Goal: Task Accomplishment & Management: Use online tool/utility

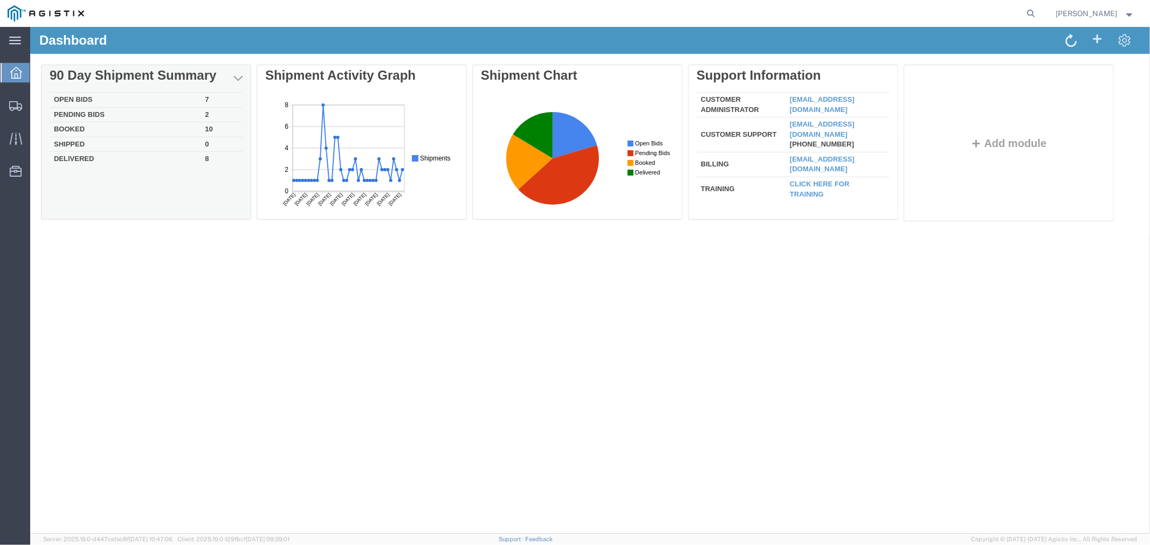
click at [100, 100] on td "Open Bids" at bounding box center [124, 99] width 151 height 15
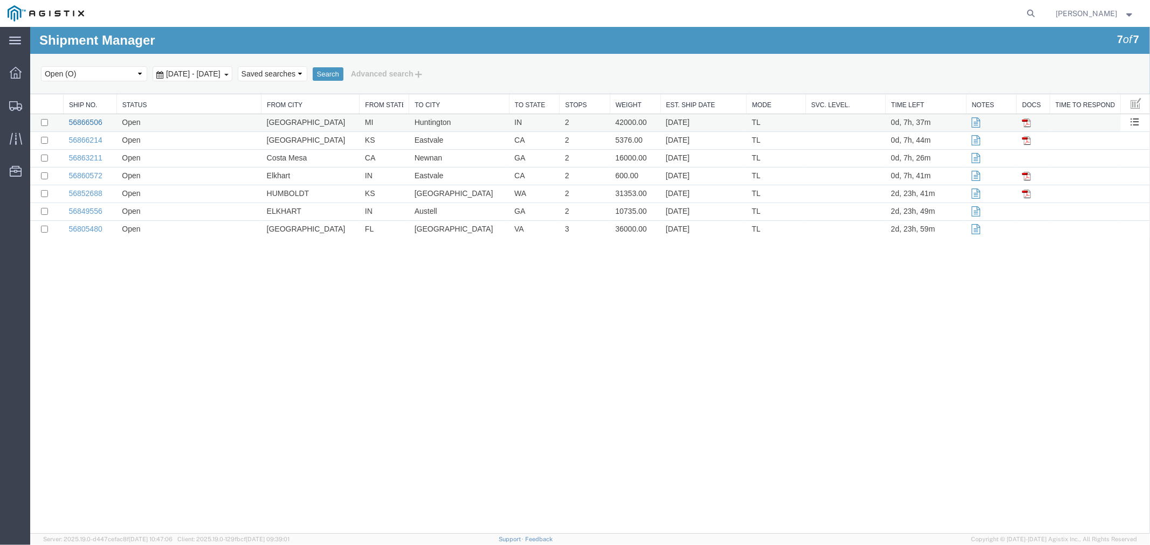
click at [94, 118] on link "56866506" at bounding box center [84, 121] width 33 height 9
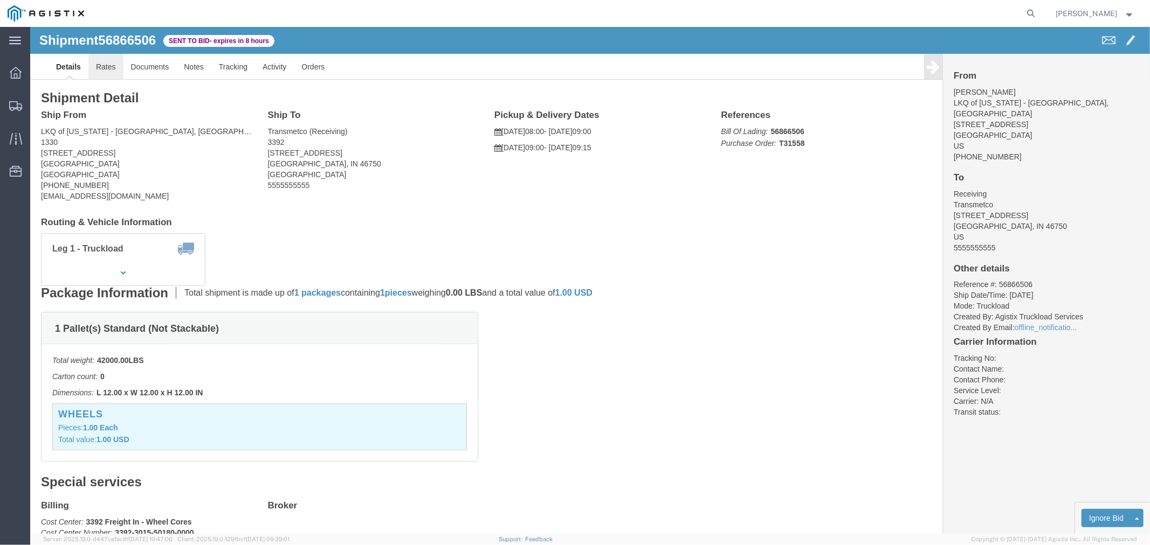
click link "Rates"
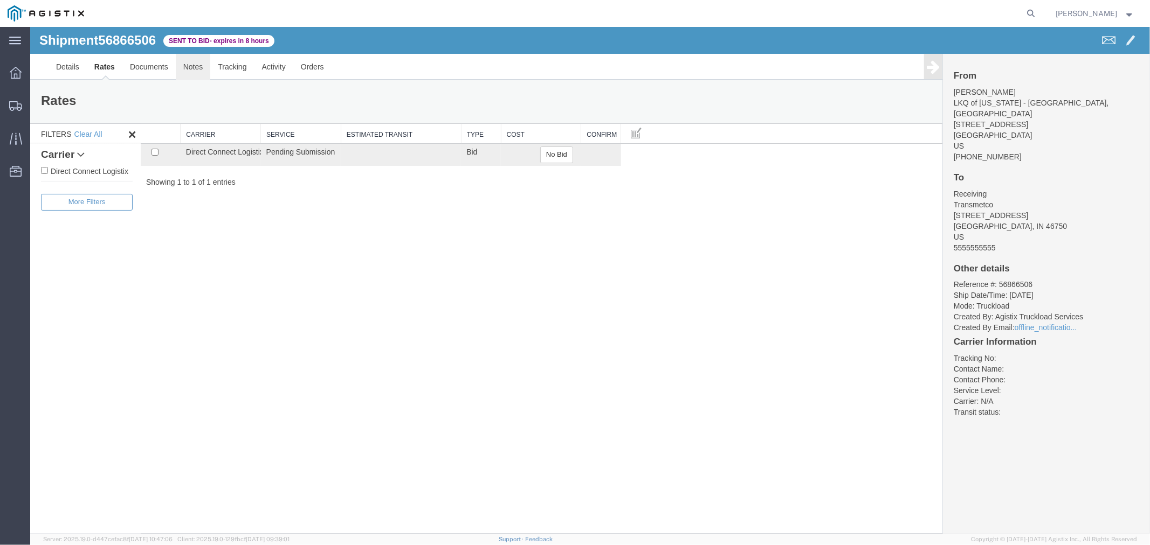
click at [186, 68] on link "Notes" at bounding box center [192, 66] width 35 height 26
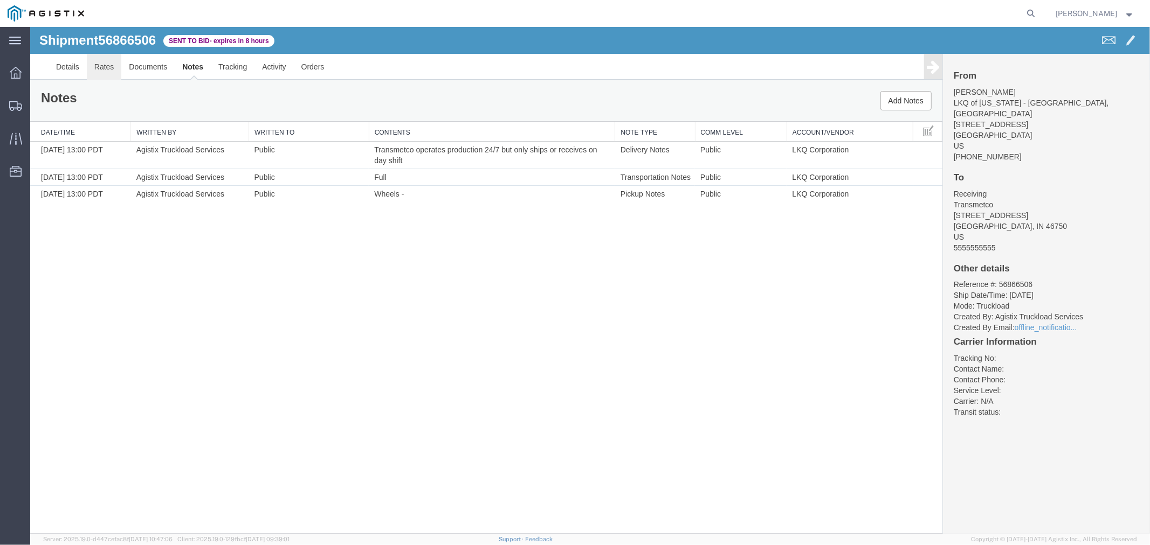
click at [100, 67] on link "Rates" at bounding box center [103, 66] width 35 height 26
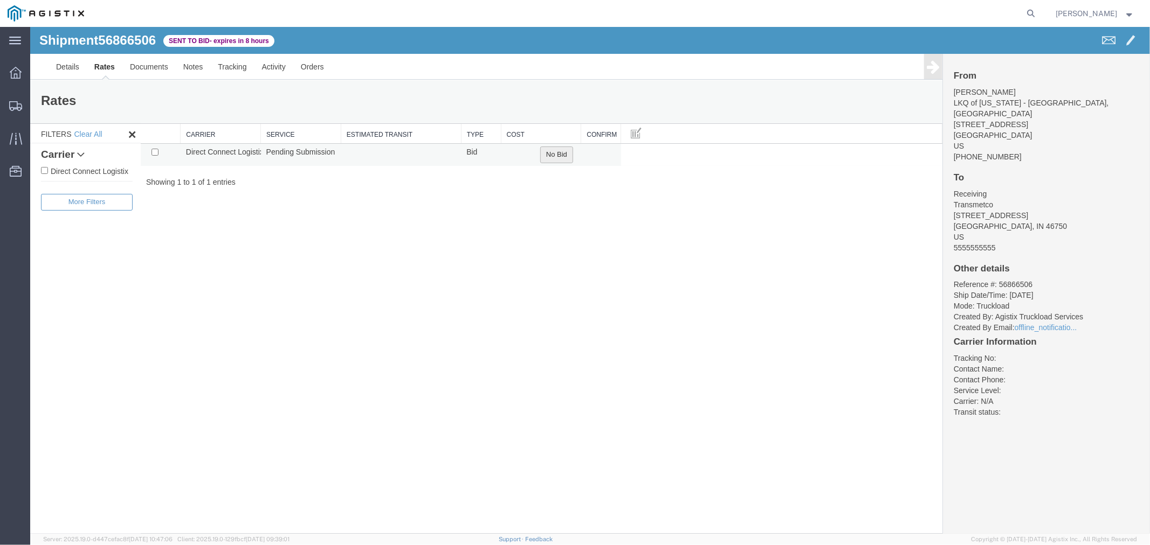
click at [566, 149] on button "No Bid" at bounding box center [555, 154] width 33 height 17
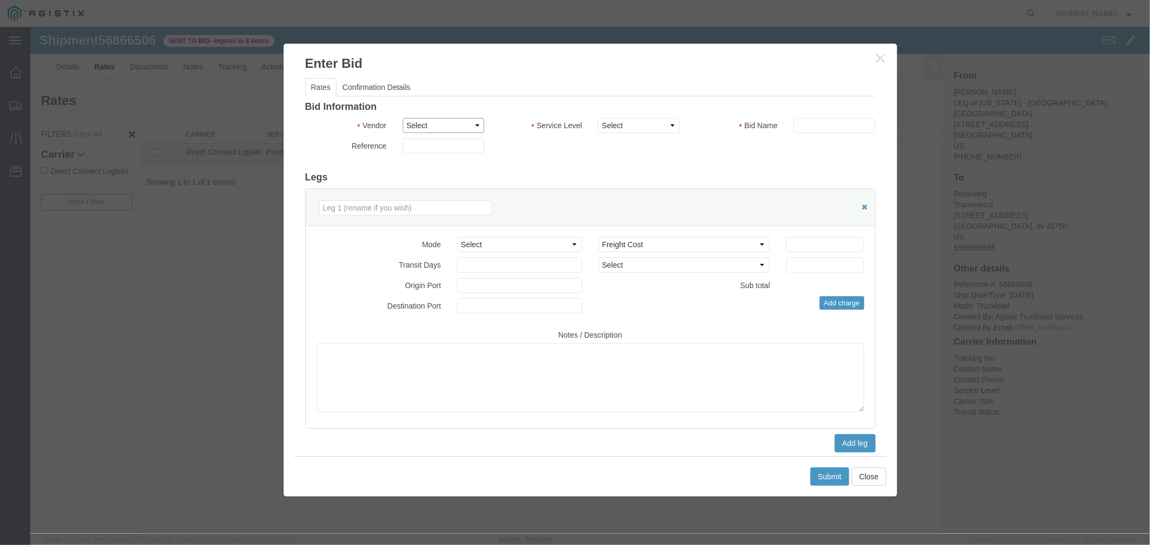
click at [442, 124] on select "Select Direct Connect Logistix" at bounding box center [442, 124] width 81 height 15
select select "4506"
click at [402, 117] on select "Select Direct Connect Logistix" at bounding box center [442, 124] width 81 height 15
click at [654, 126] on select "Select 3 - 5 Day Rail TL Standard 3- 5 Day" at bounding box center [637, 124] width 81 height 15
select select "15907"
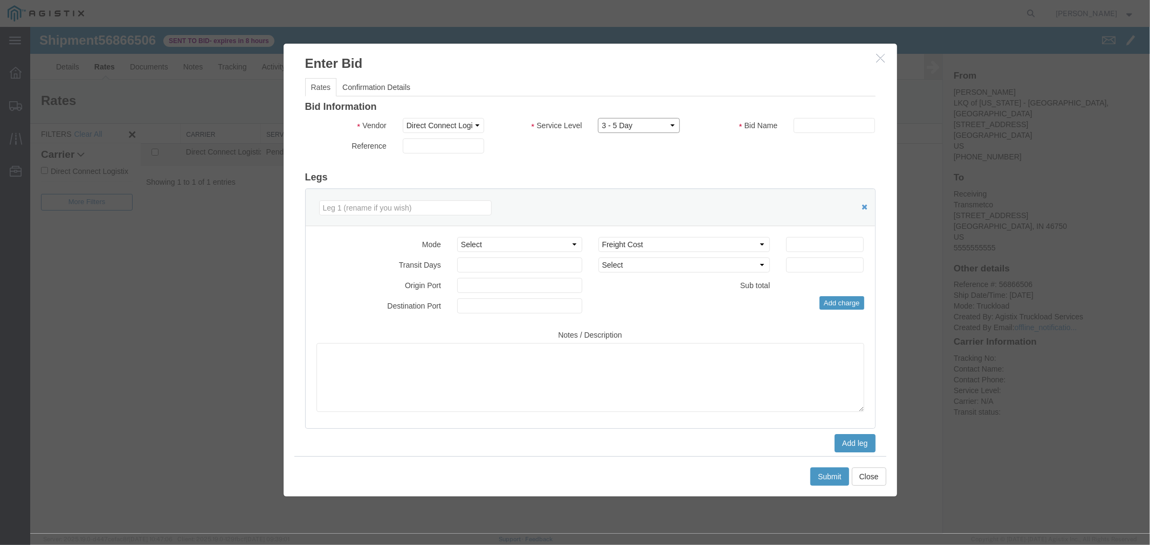
click at [597, 117] on select "Select 3 - 5 Day Rail TL Standard 3- 5 Day" at bounding box center [637, 124] width 81 height 15
click at [836, 127] on input "text" at bounding box center [833, 124] width 81 height 15
type input "DCL"
click at [795, 243] on input "number" at bounding box center [824, 244] width 78 height 15
type input "750"
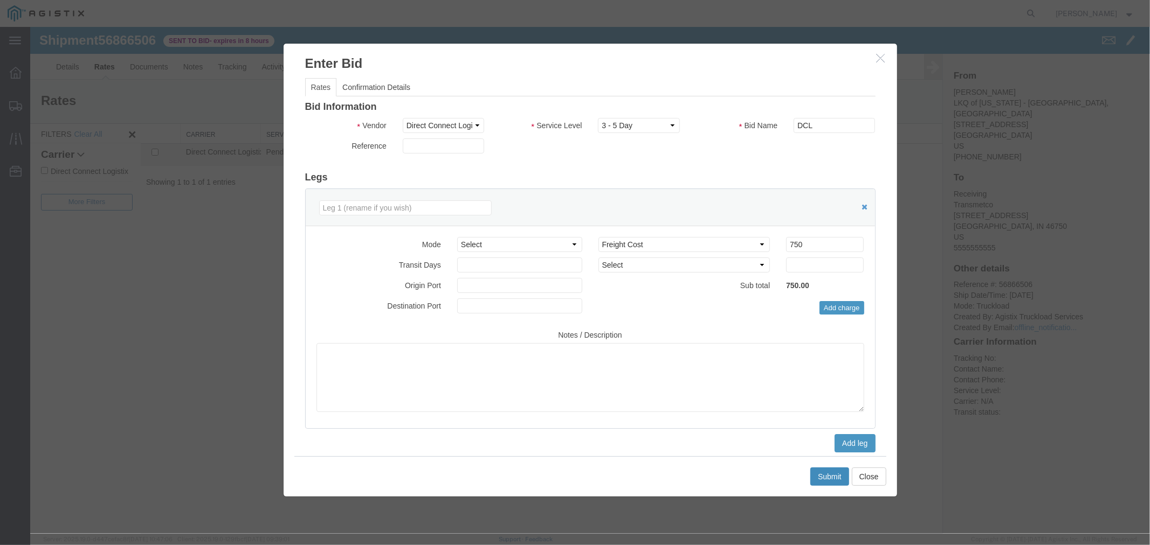
click at [833, 469] on button "Submit" at bounding box center [828, 476] width 39 height 18
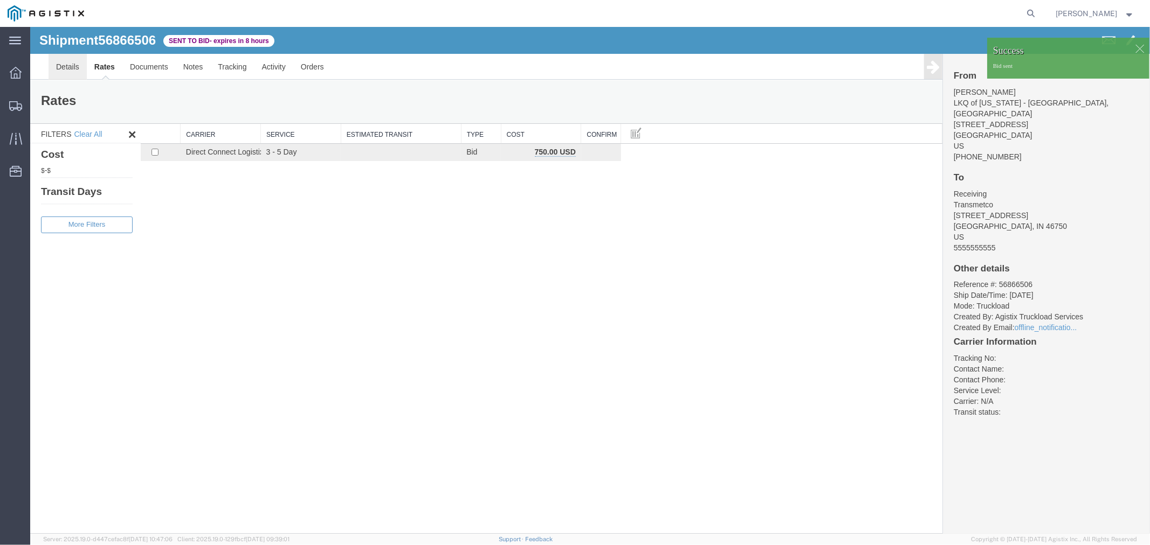
click at [70, 65] on link "Details" at bounding box center [67, 66] width 38 height 26
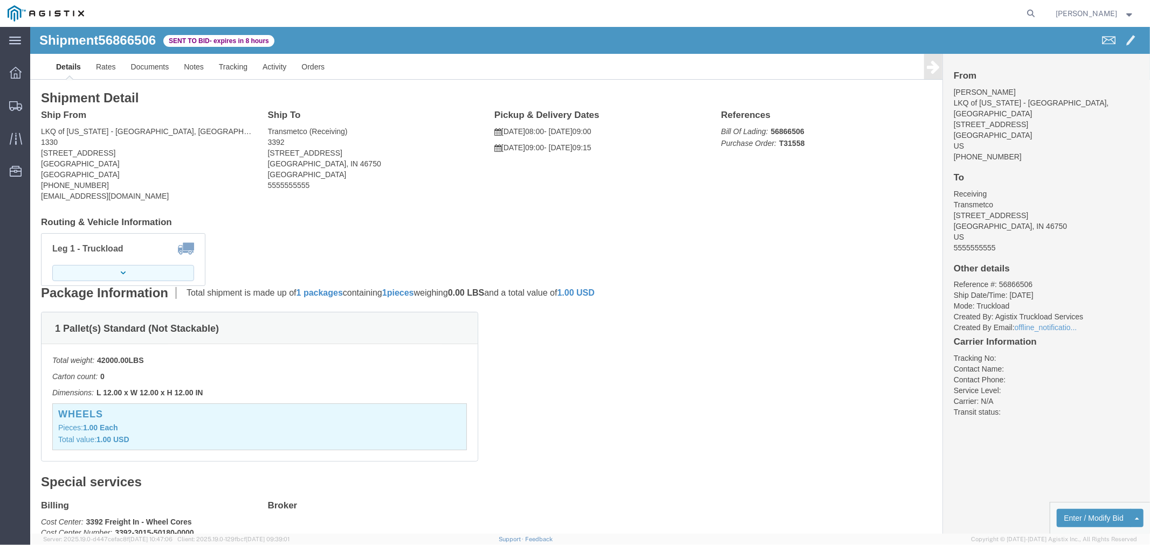
click button "button"
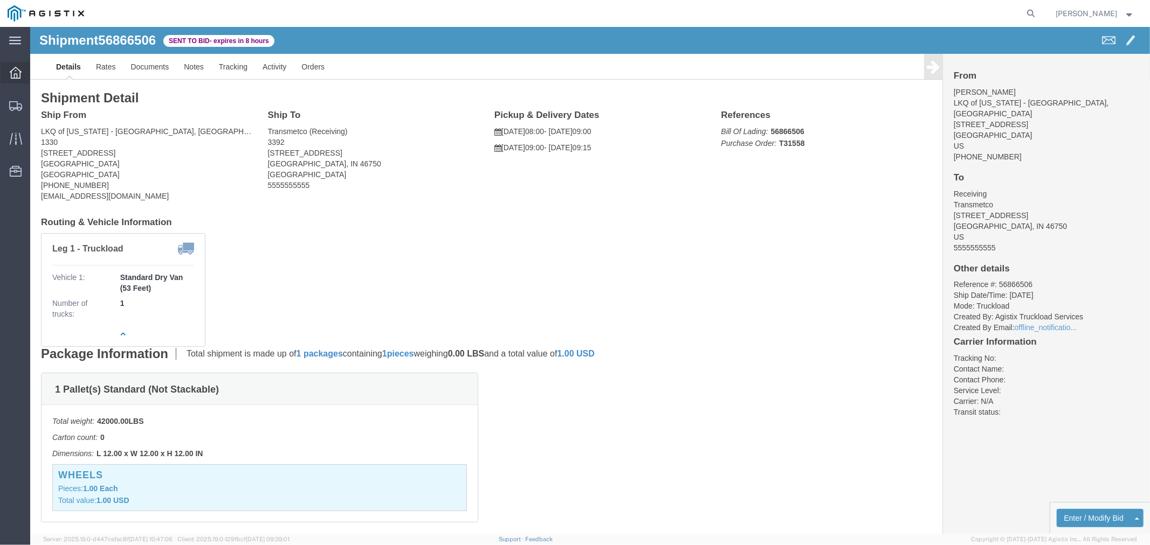
click at [13, 77] on icon at bounding box center [16, 73] width 12 height 12
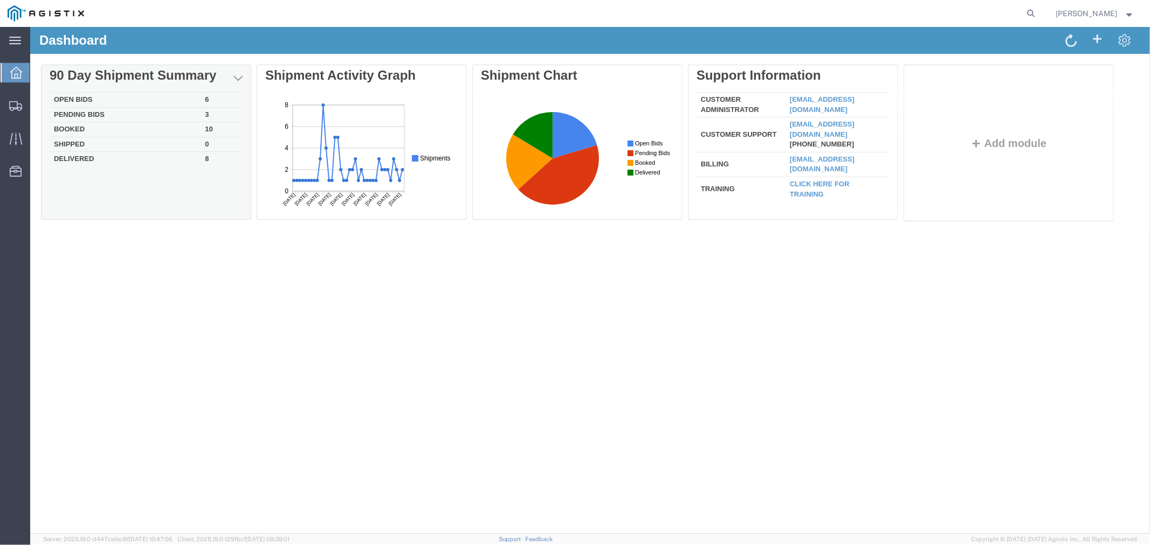
click at [73, 103] on td "Open Bids" at bounding box center [124, 99] width 151 height 15
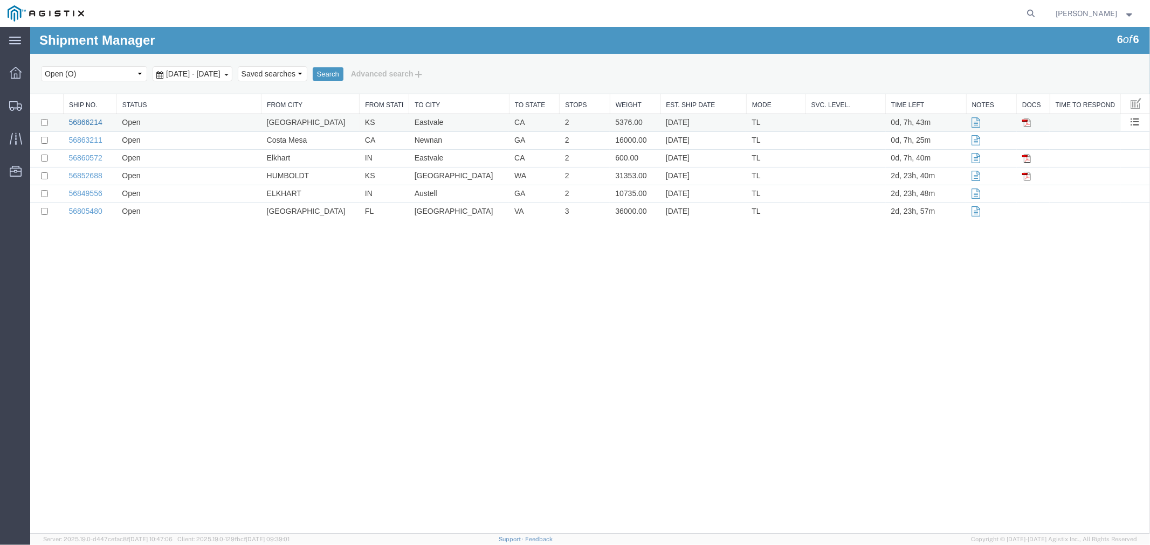
click at [87, 120] on link "56866214" at bounding box center [84, 121] width 33 height 9
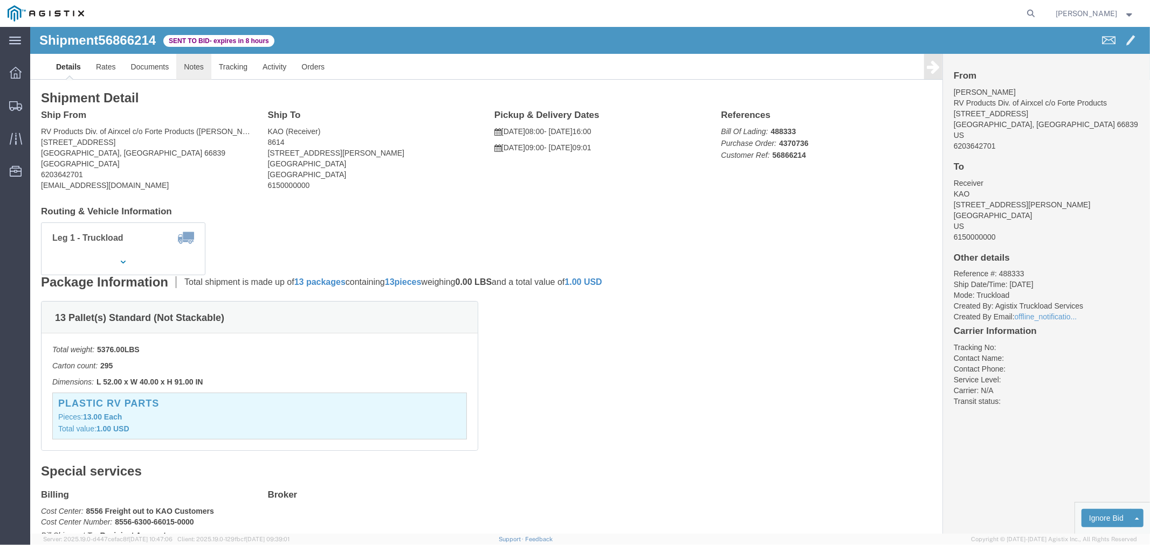
click link "Notes"
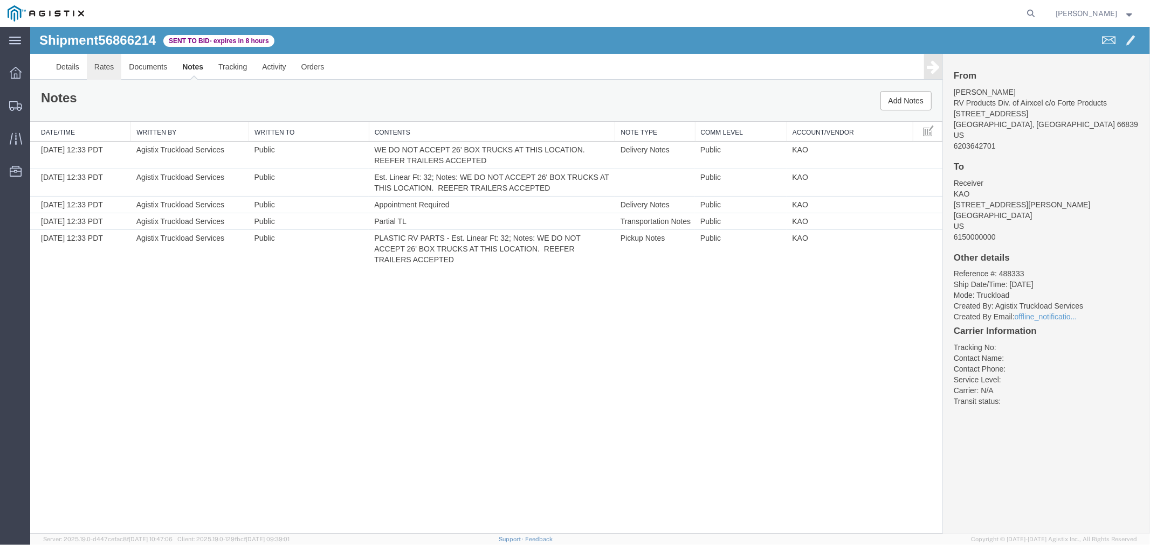
click at [92, 70] on link "Rates" at bounding box center [103, 66] width 35 height 26
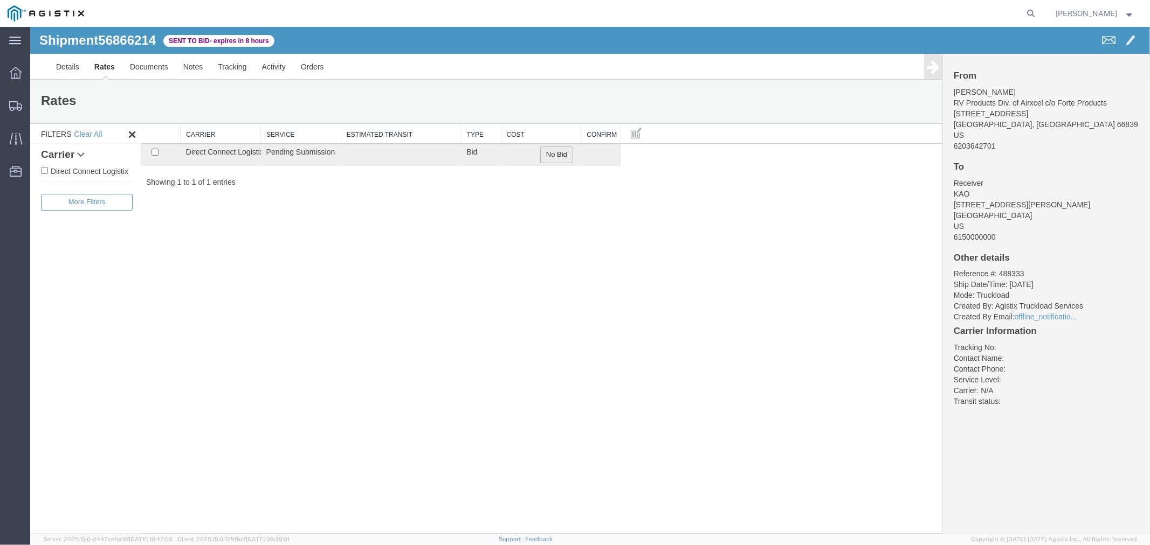
click at [553, 150] on button "No Bid" at bounding box center [555, 154] width 33 height 17
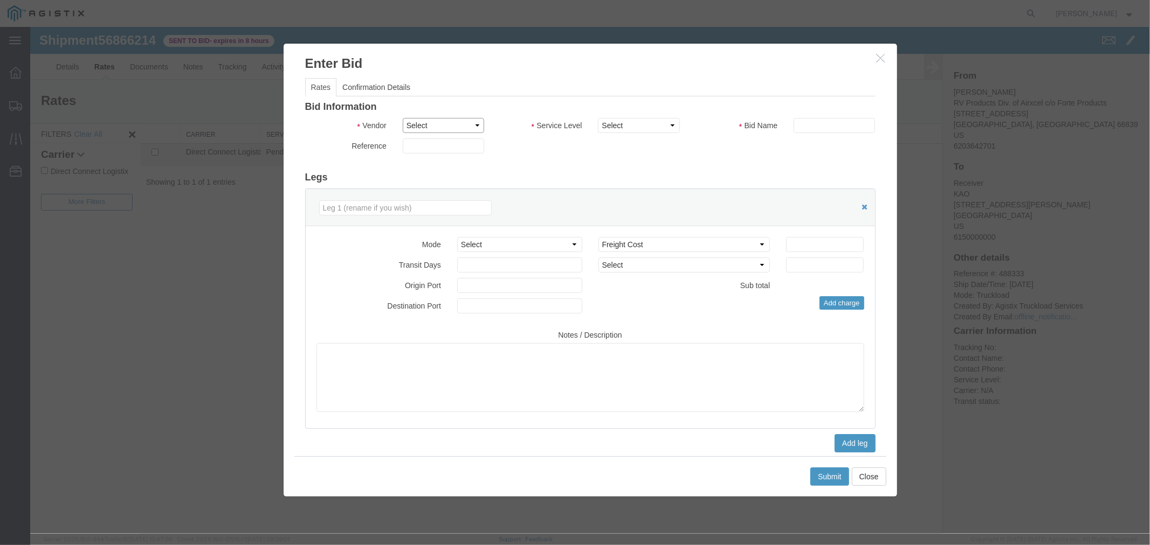
click at [458, 127] on select "Select Direct Connect Logistix" at bounding box center [442, 124] width 81 height 15
select select "4506"
click at [402, 117] on select "Select Direct Connect Logistix" at bounding box center [442, 124] width 81 height 15
click at [637, 127] on select "Select 3 - 5 Day Rail TL Standard 3- 5 Day" at bounding box center [637, 124] width 81 height 15
select select "15907"
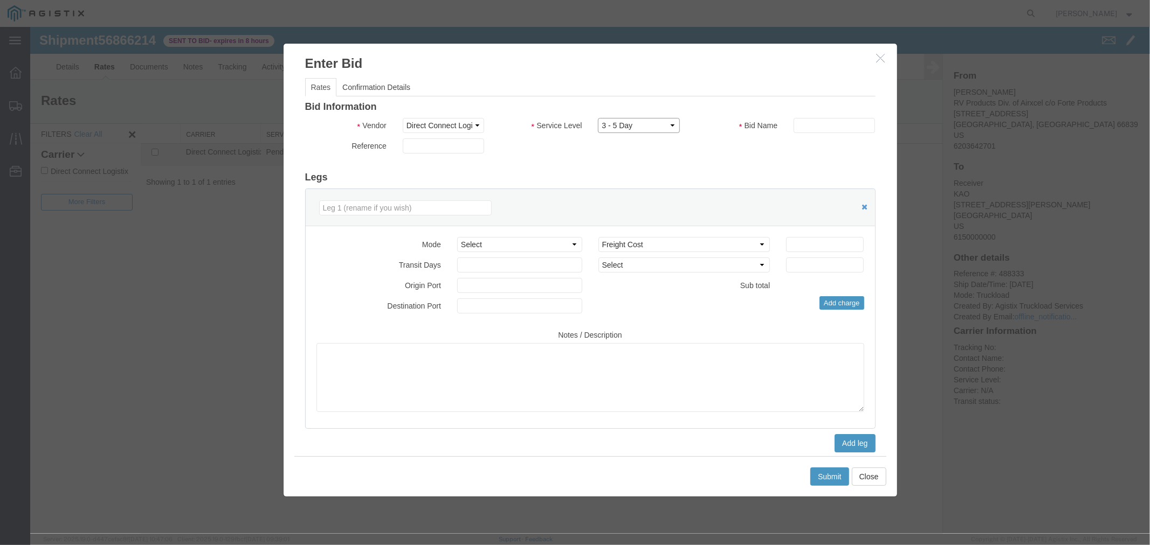
click at [597, 117] on select "Select 3 - 5 Day Rail TL Standard 3- 5 Day" at bounding box center [637, 124] width 81 height 15
drag, startPoint x: 806, startPoint y: 124, endPoint x: 816, endPoint y: 133, distance: 13.5
click at [806, 124] on input "text" at bounding box center [833, 124] width 81 height 15
type input "DCL"
click at [821, 242] on input "number" at bounding box center [824, 244] width 78 height 15
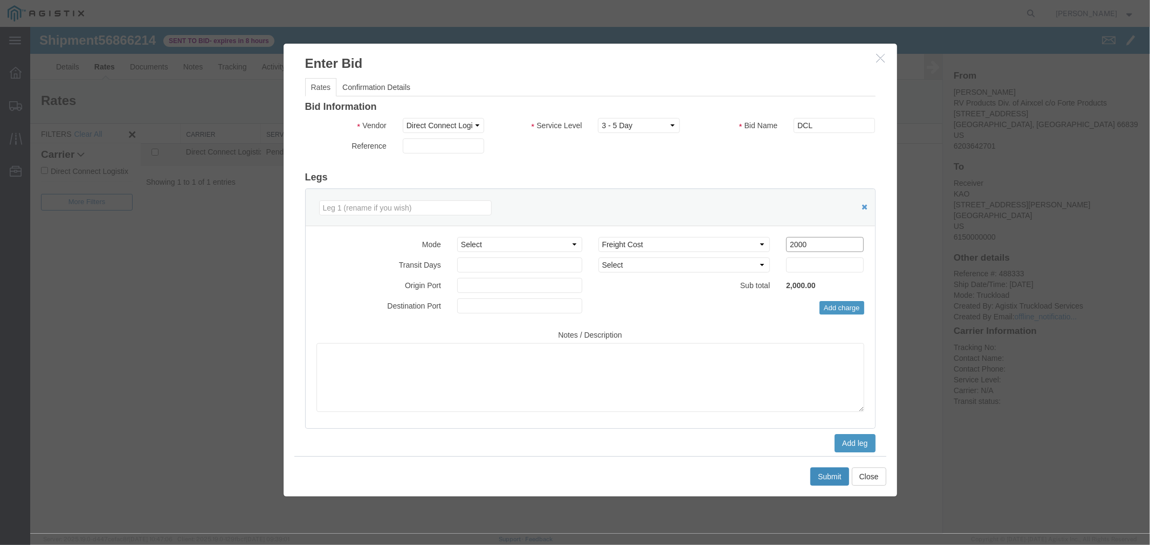
type input "2000"
click at [834, 474] on button "Submit" at bounding box center [828, 476] width 39 height 18
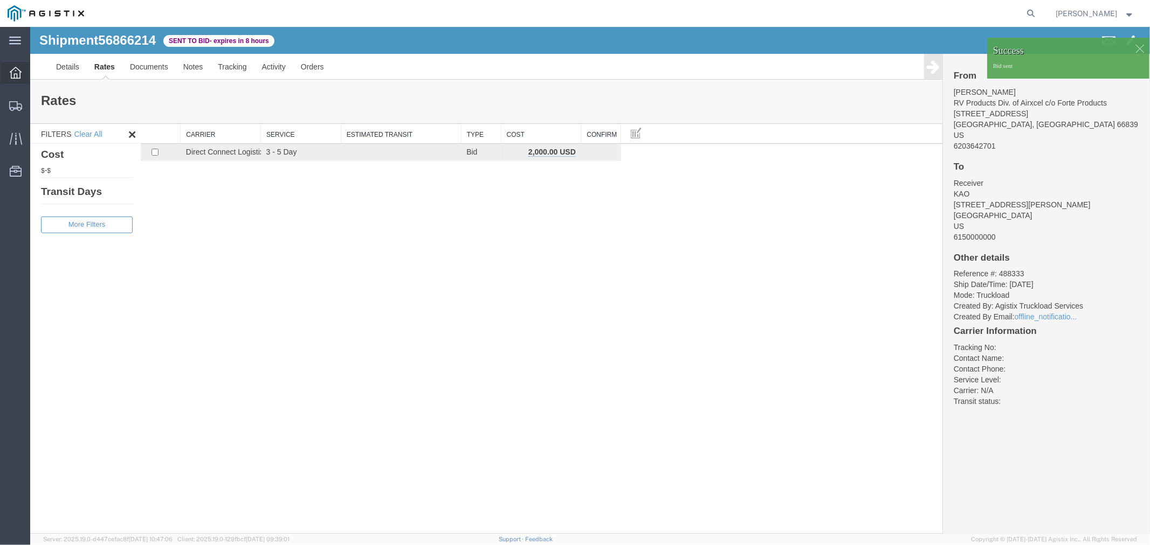
click at [17, 81] on div at bounding box center [16, 73] width 30 height 22
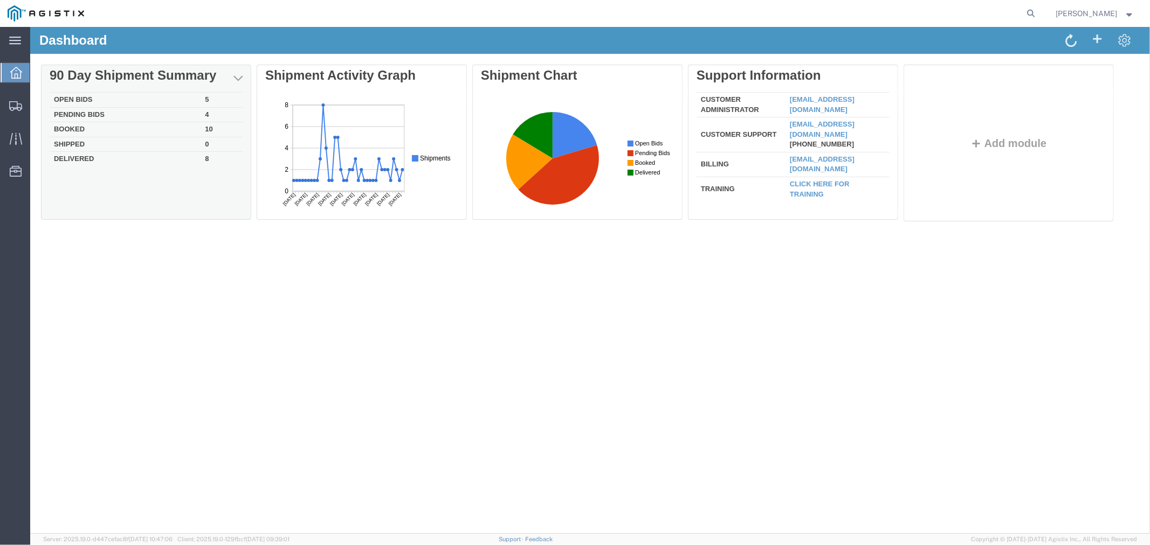
click at [89, 95] on td "Open Bids" at bounding box center [124, 99] width 151 height 15
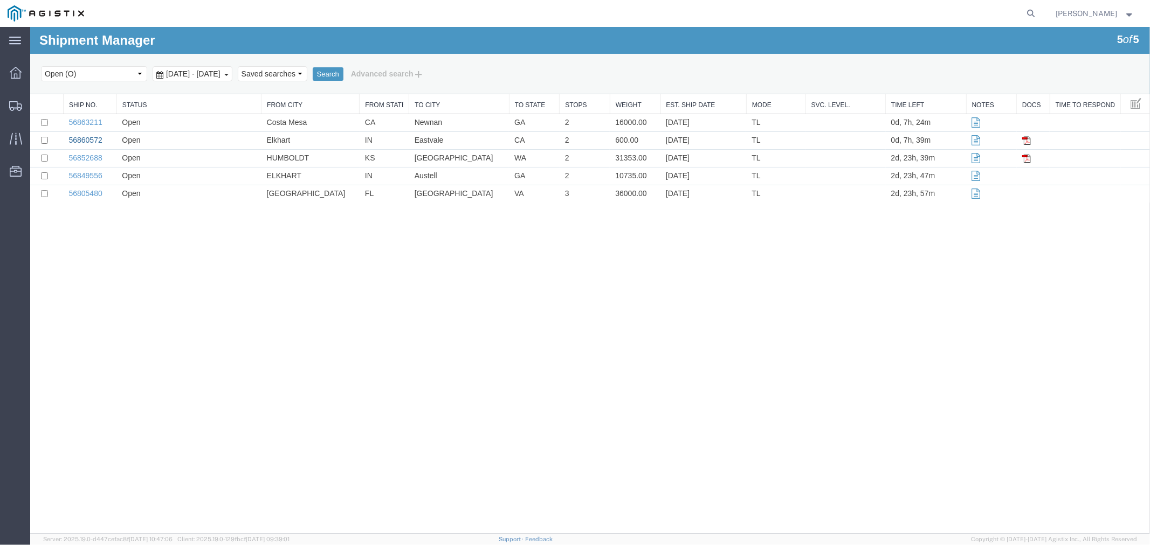
click at [84, 140] on link "56860572" at bounding box center [84, 139] width 33 height 9
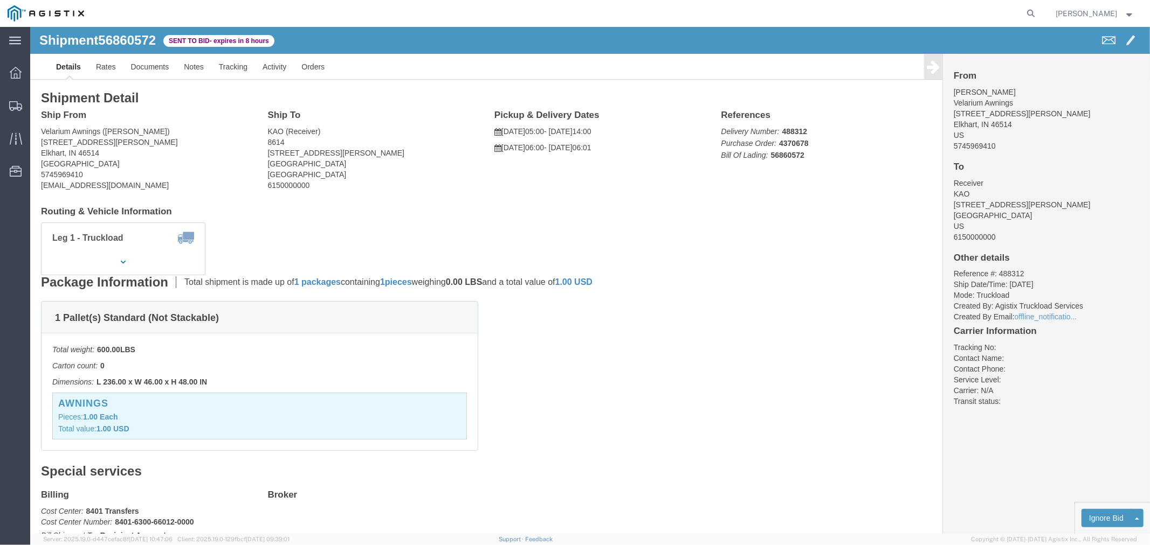
click div "Leg 1 - Truckload Vehicle 1: Standard Dry Van (53 Feet) Number of trucks: 1"
click icon "button"
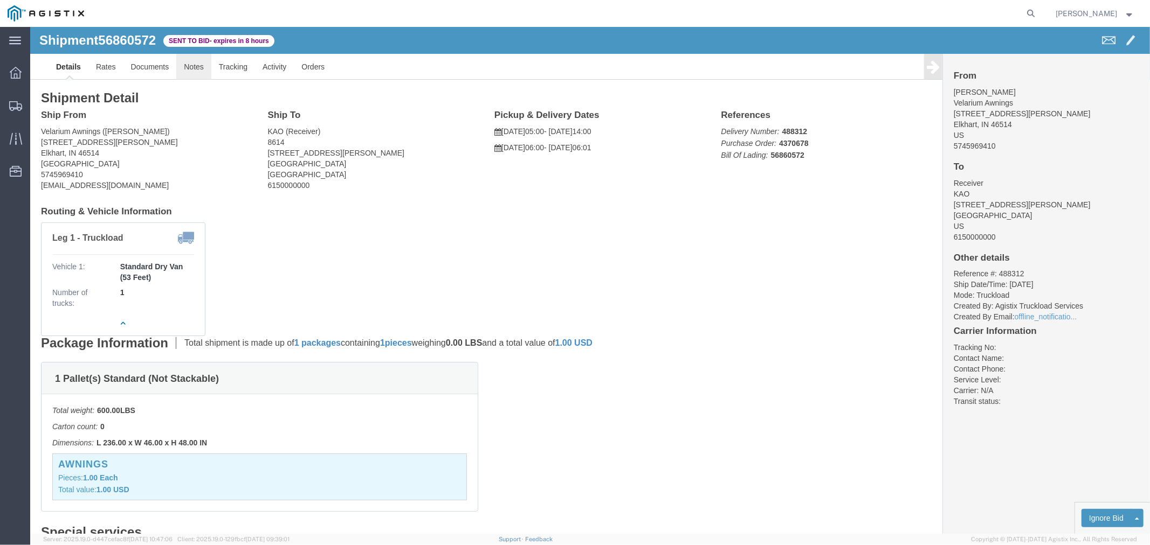
click link "Notes"
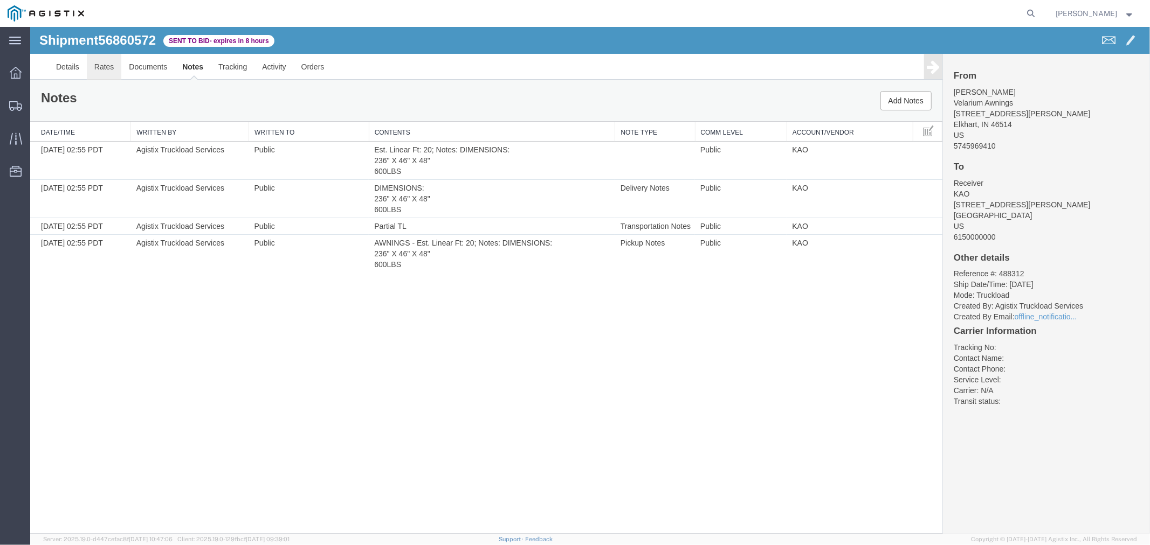
click at [115, 60] on link "Rates" at bounding box center [103, 66] width 35 height 26
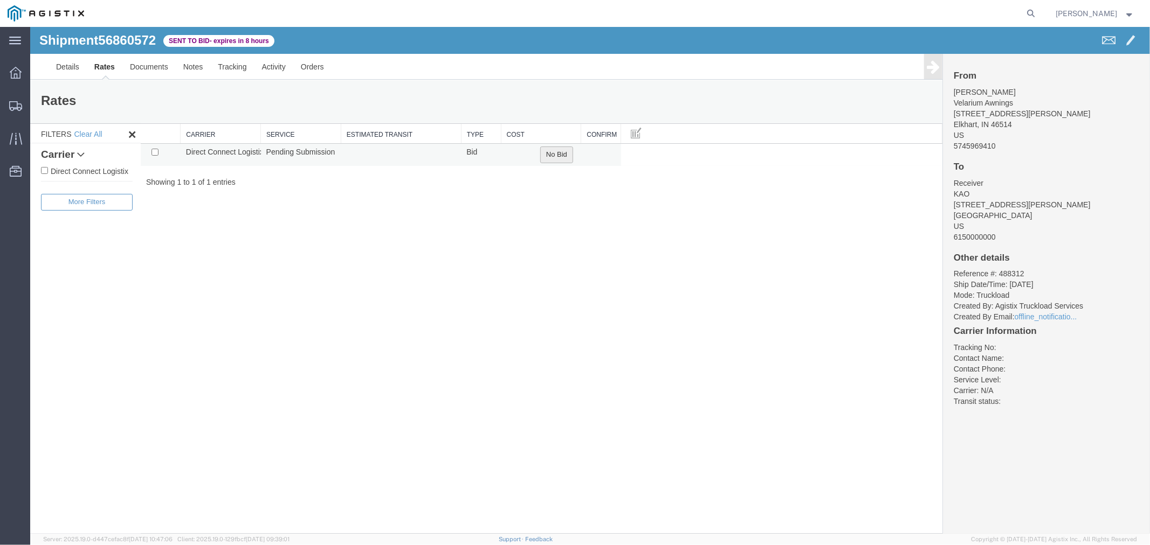
click at [558, 153] on button "No Bid" at bounding box center [555, 154] width 33 height 17
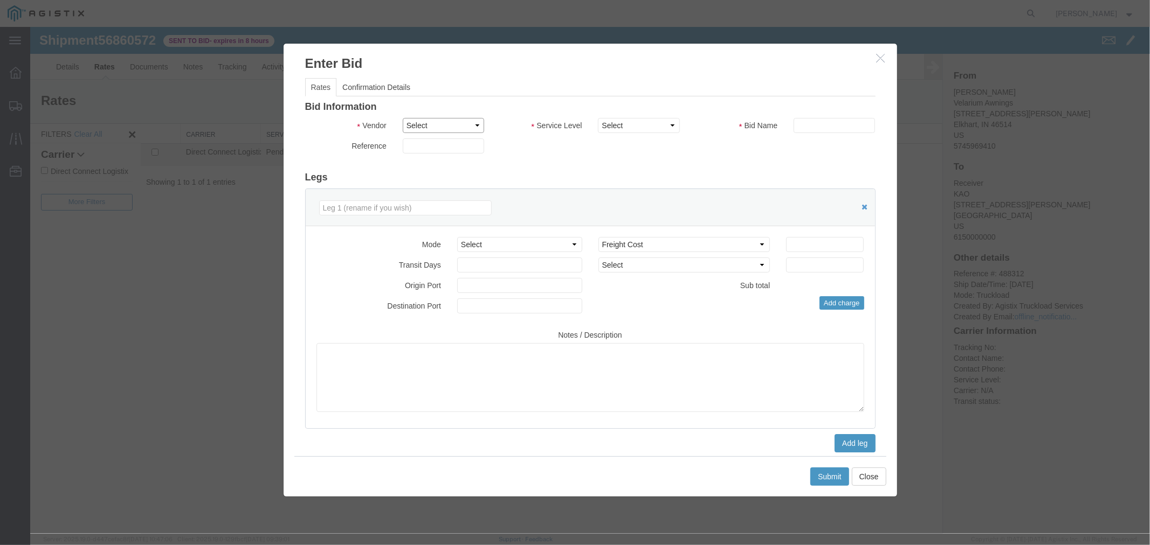
click at [454, 130] on select "Select Direct Connect Logistix" at bounding box center [442, 124] width 81 height 15
select select "4506"
click at [402, 117] on select "Select Direct Connect Logistix" at bounding box center [442, 124] width 81 height 15
drag, startPoint x: 645, startPoint y: 126, endPoint x: 645, endPoint y: 132, distance: 6.5
click at [645, 126] on select "Select 3 - 5 Day Rail TL Standard 3- 5 Day" at bounding box center [637, 124] width 81 height 15
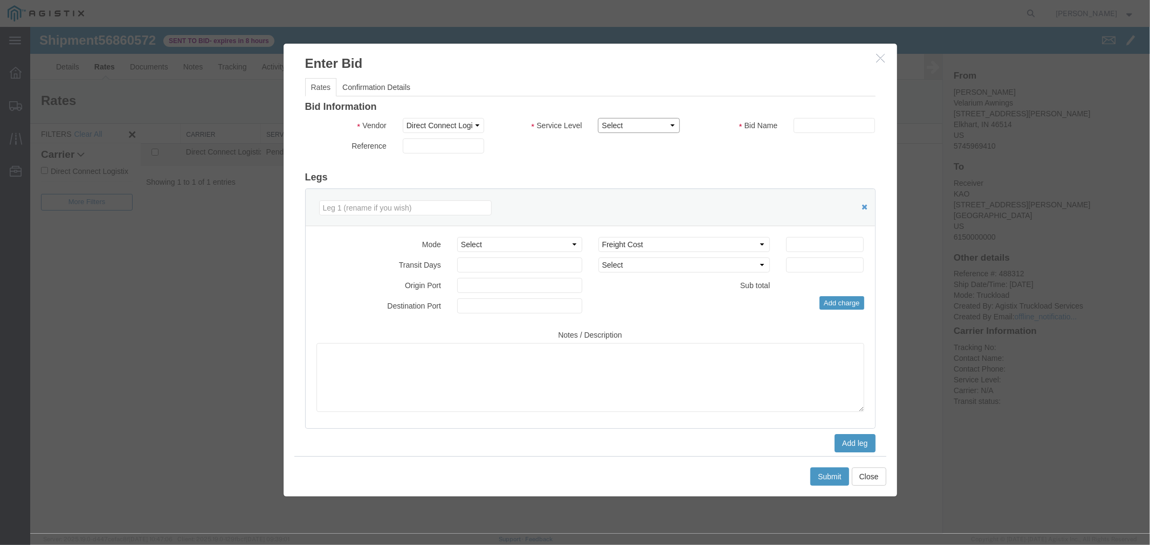
select select "15907"
click at [597, 117] on select "Select 3 - 5 Day Rail TL Standard 3- 5 Day" at bounding box center [637, 124] width 81 height 15
drag, startPoint x: 808, startPoint y: 120, endPoint x: 815, endPoint y: 123, distance: 8.0
click at [811, 121] on input "text" at bounding box center [833, 124] width 81 height 15
type input "DCL"
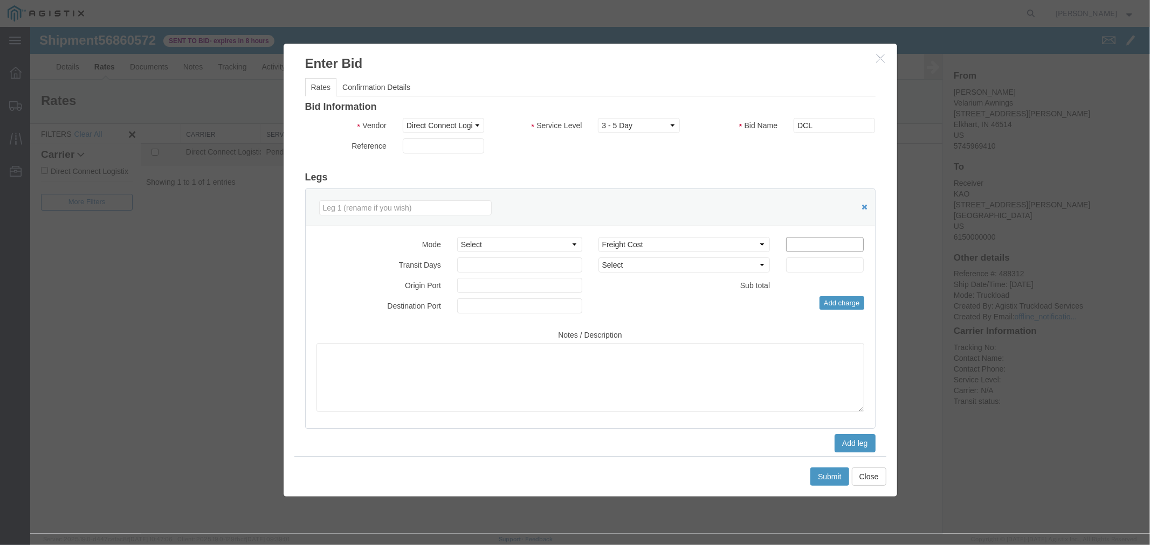
click at [836, 244] on input "number" at bounding box center [824, 244] width 78 height 15
type input "1694"
click at [832, 481] on button "Submit" at bounding box center [828, 476] width 39 height 18
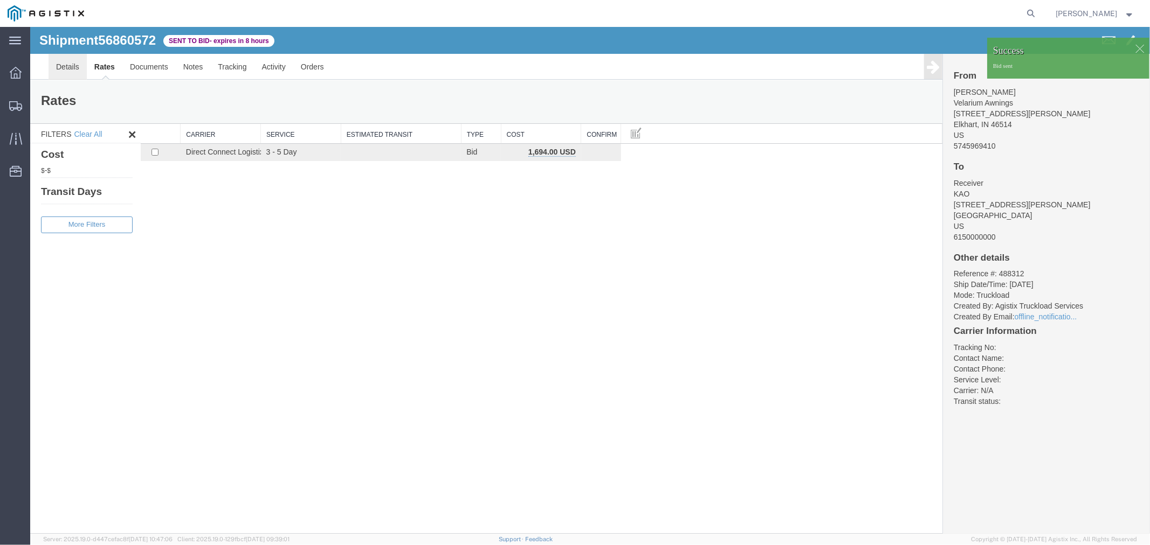
click at [60, 71] on link "Details" at bounding box center [67, 66] width 38 height 26
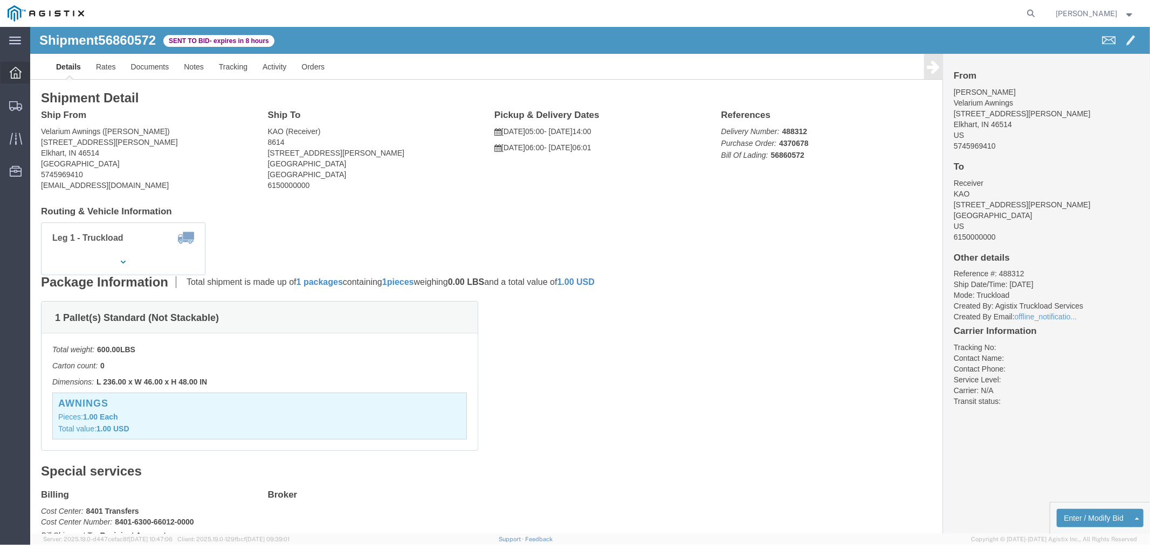
click at [13, 77] on icon at bounding box center [16, 73] width 12 height 12
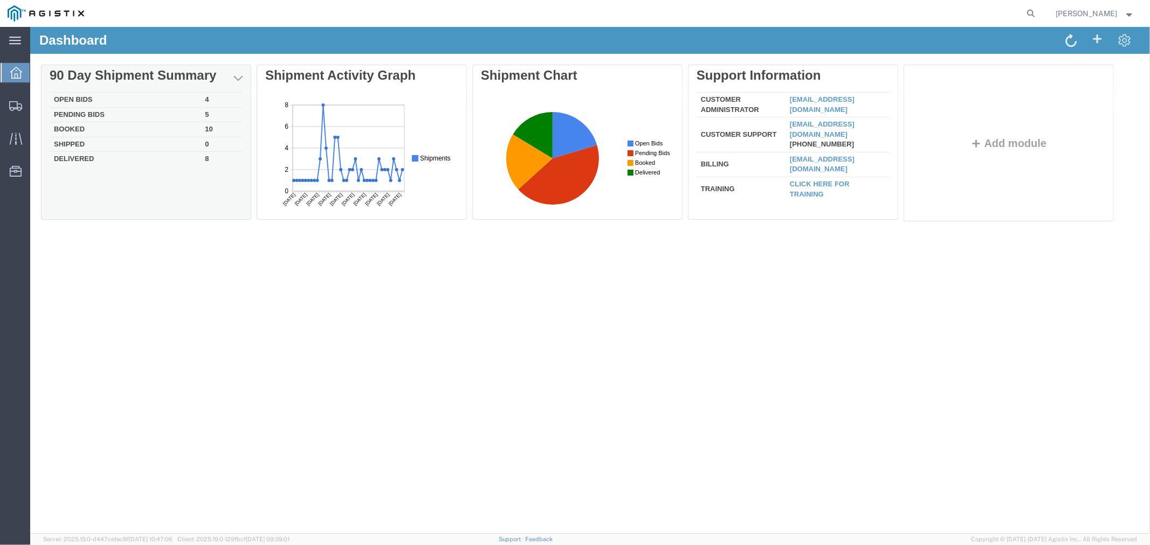
click at [85, 104] on td "Open Bids" at bounding box center [124, 99] width 151 height 15
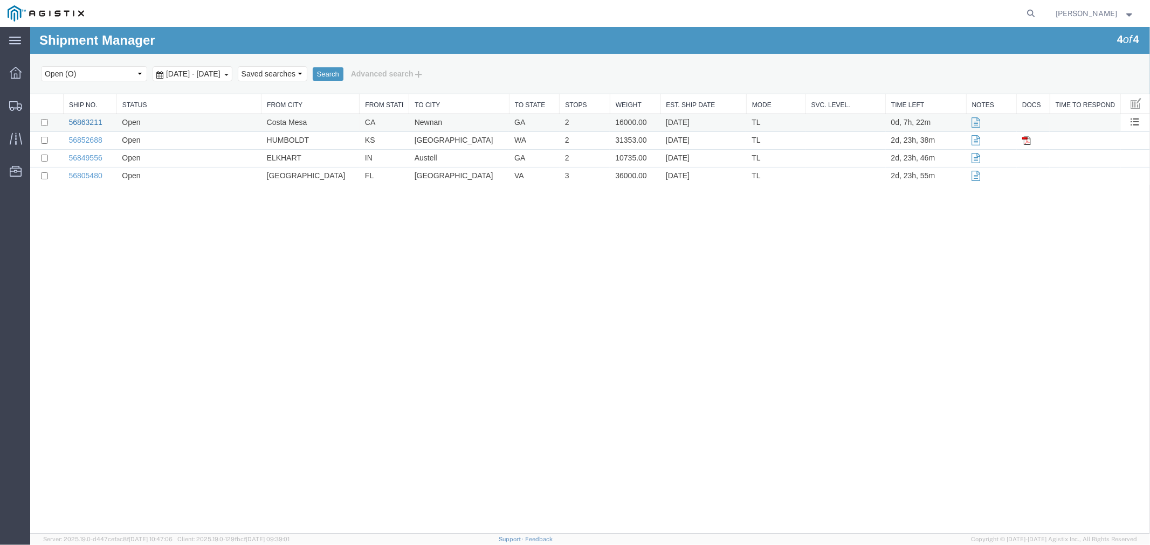
click at [78, 121] on link "56863211" at bounding box center [84, 121] width 33 height 9
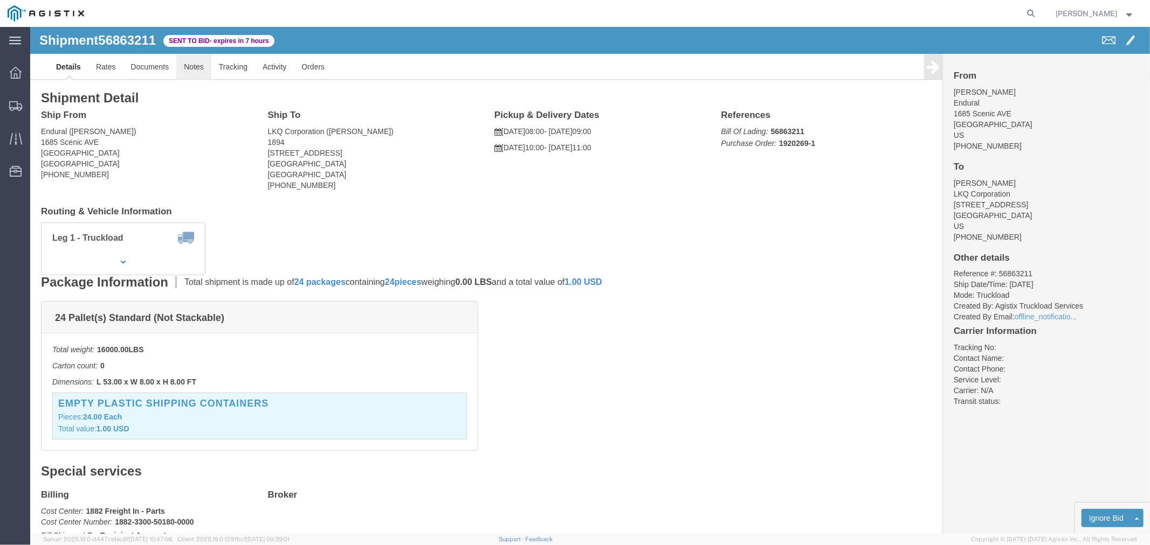
click link "Notes"
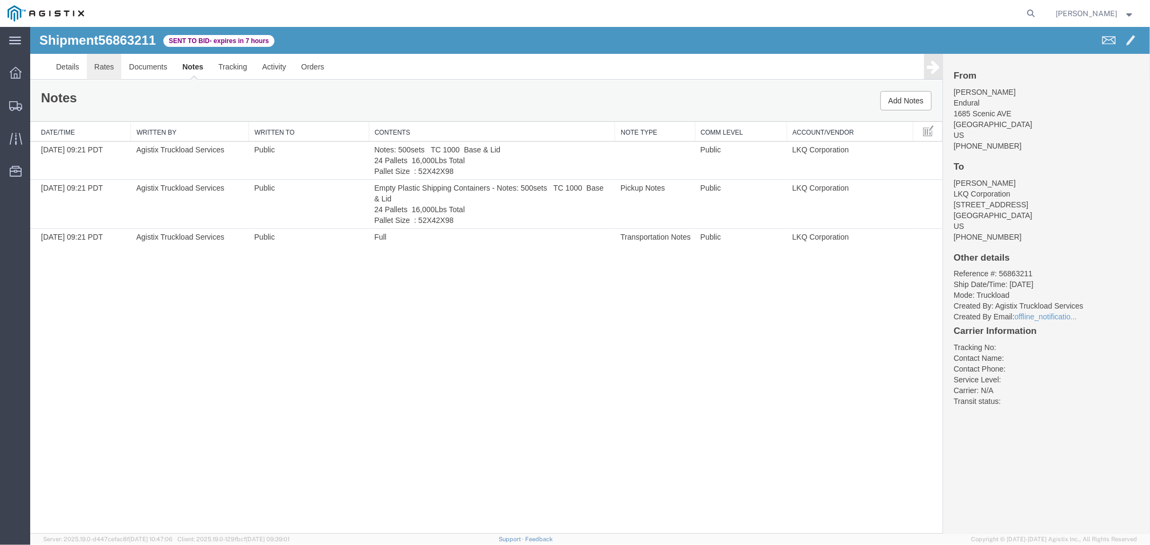
click at [114, 66] on link "Rates" at bounding box center [103, 66] width 35 height 26
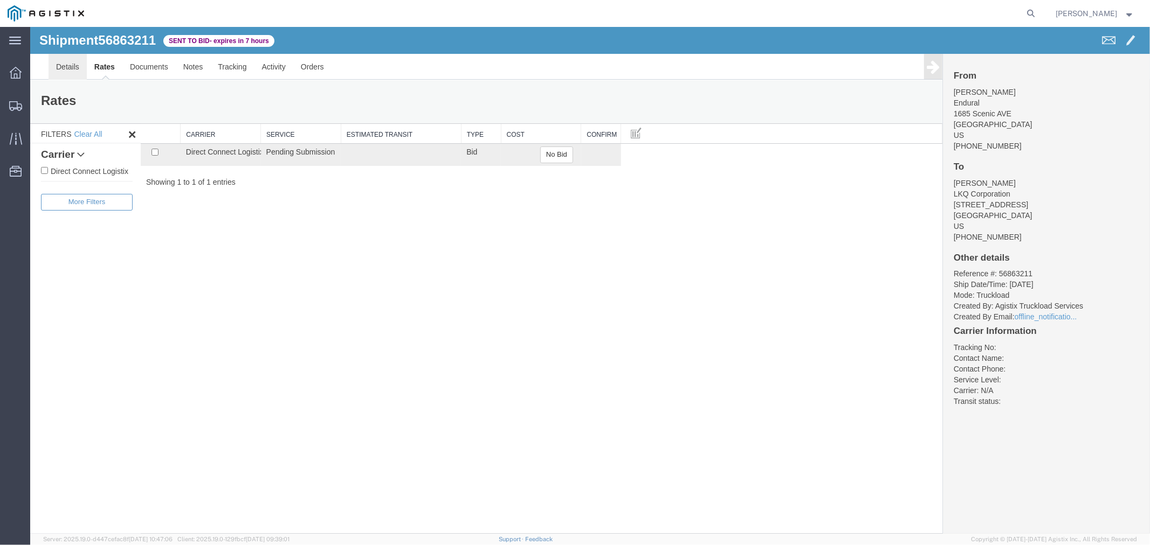
click at [67, 59] on link "Details" at bounding box center [67, 66] width 38 height 26
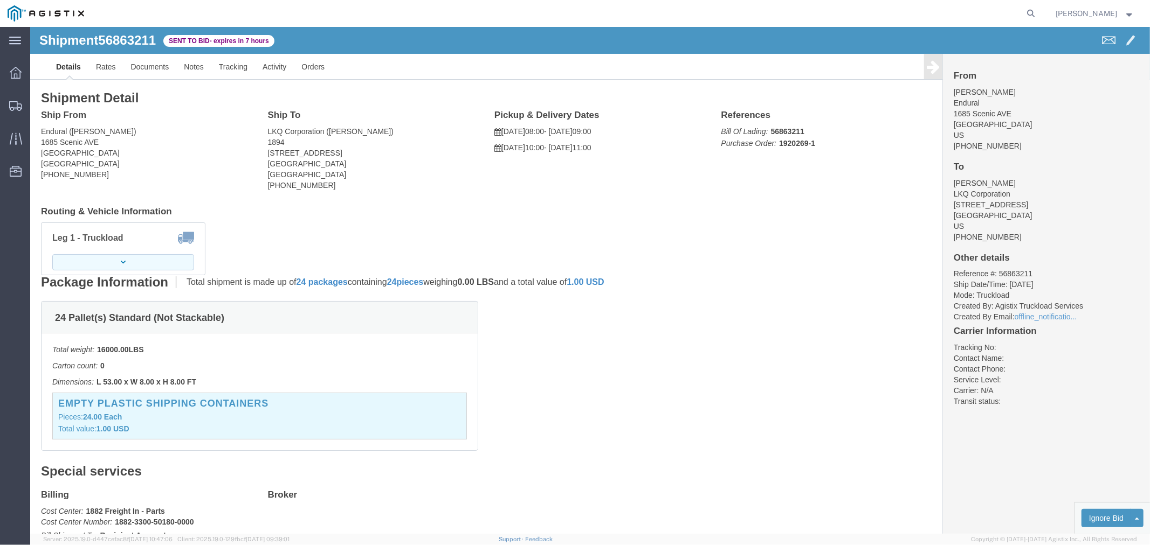
click button "button"
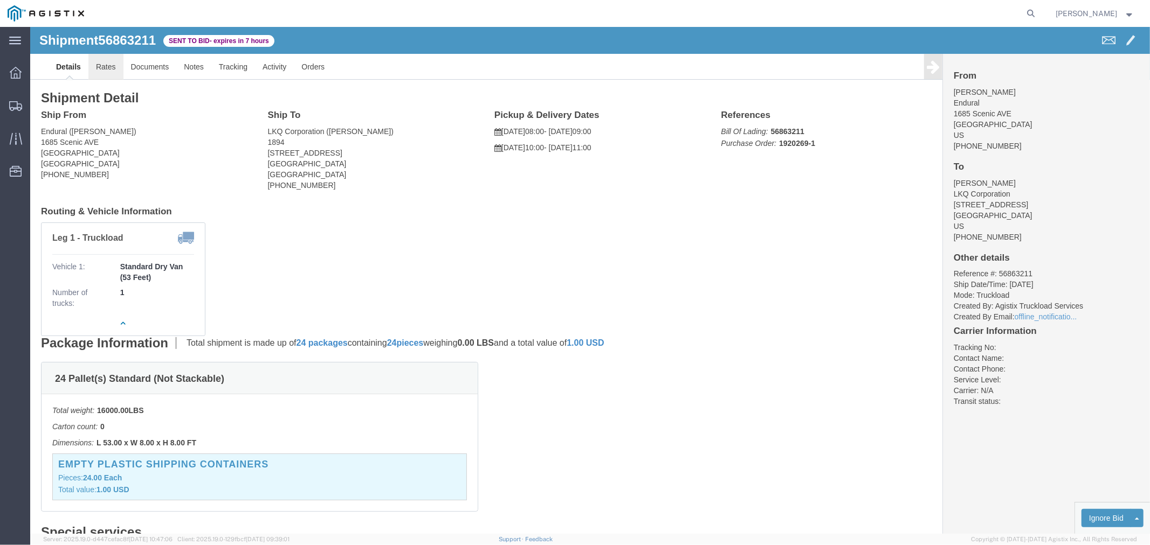
click link "Rates"
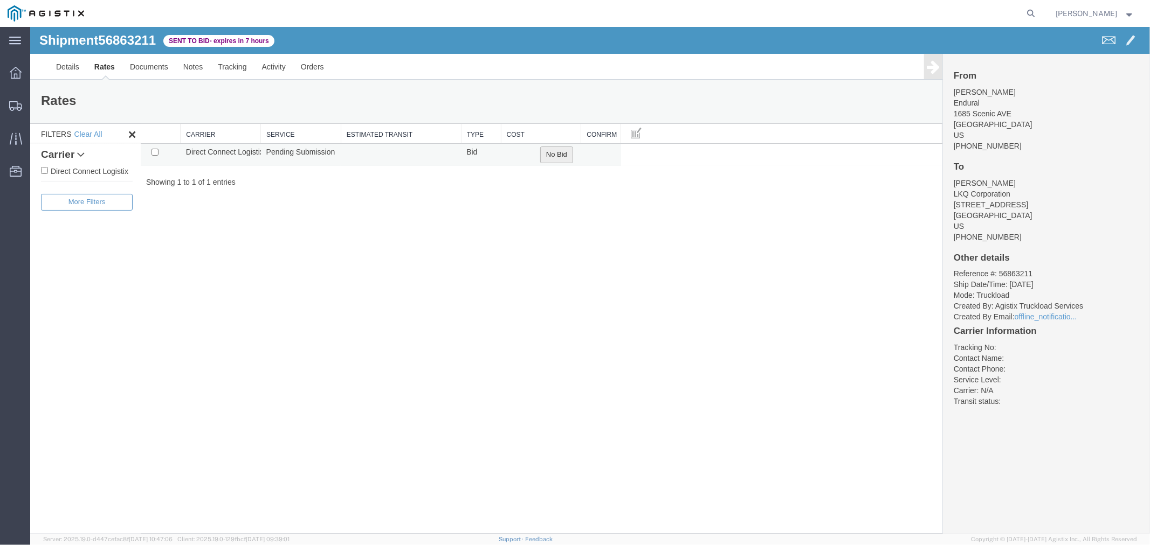
click at [558, 148] on button "No Bid" at bounding box center [555, 154] width 33 height 17
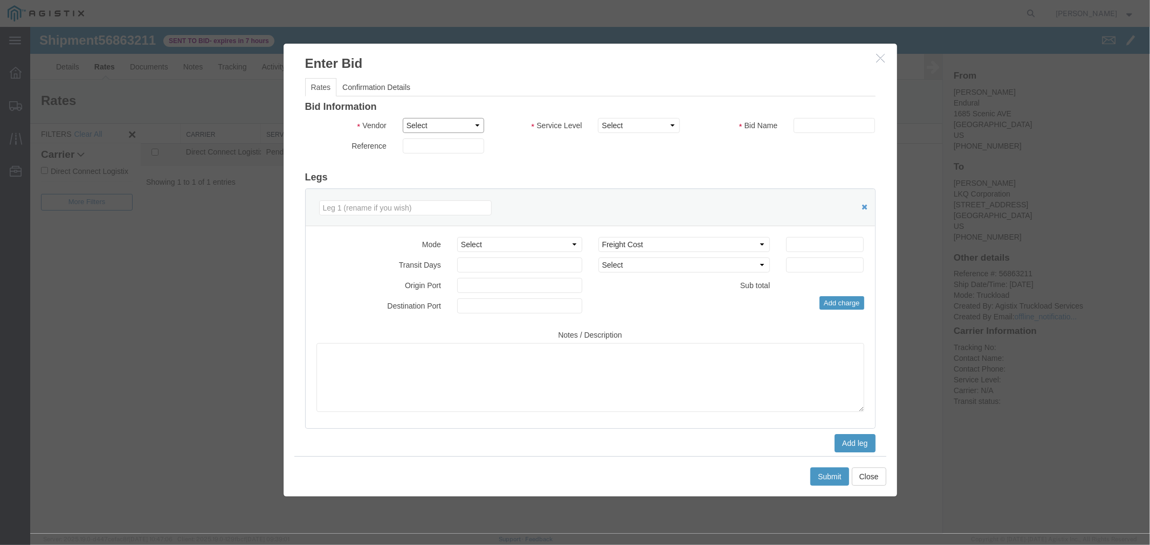
drag, startPoint x: 423, startPoint y: 126, endPoint x: 424, endPoint y: 131, distance: 5.6
click at [423, 126] on select "Select Direct Connect Logistix" at bounding box center [442, 124] width 81 height 15
select select "4506"
click at [402, 117] on select "Select Direct Connect Logistix" at bounding box center [442, 124] width 81 height 15
click at [622, 121] on select "Select 3 - 5 Day Rail TL Standard 3- 5 Day" at bounding box center [637, 124] width 81 height 15
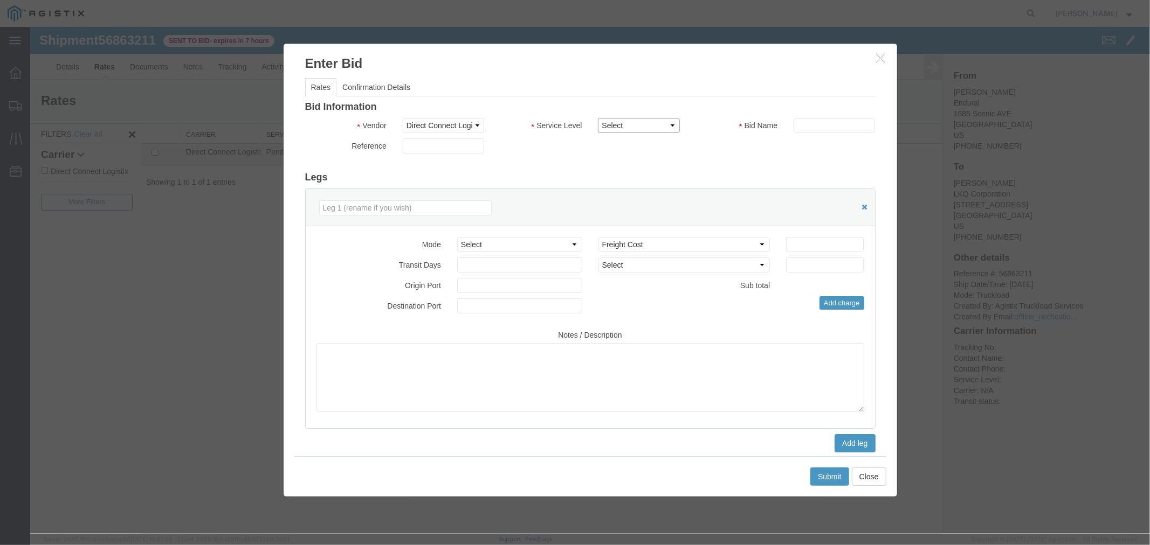
select select "15907"
click at [597, 117] on select "Select 3 - 5 Day Rail TL Standard 3- 5 Day" at bounding box center [637, 124] width 81 height 15
click at [808, 120] on input "text" at bounding box center [833, 124] width 81 height 15
type input "DCL"
drag, startPoint x: 803, startPoint y: 248, endPoint x: 810, endPoint y: 217, distance: 32.6
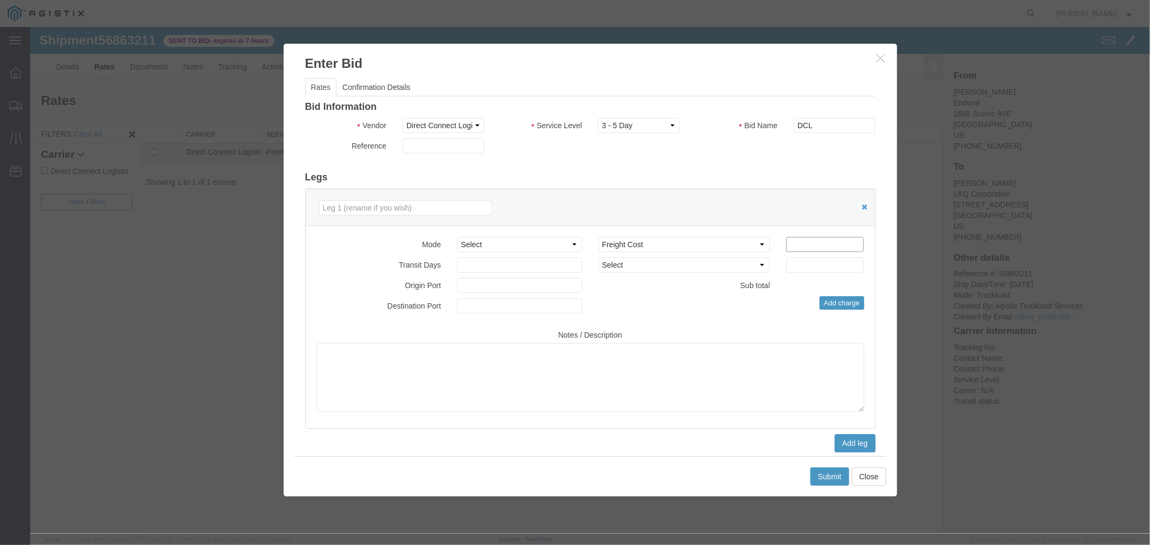
click at [804, 248] on input "number" at bounding box center [824, 244] width 78 height 15
type input "4900"
click at [819, 477] on button "Submit" at bounding box center [828, 476] width 39 height 18
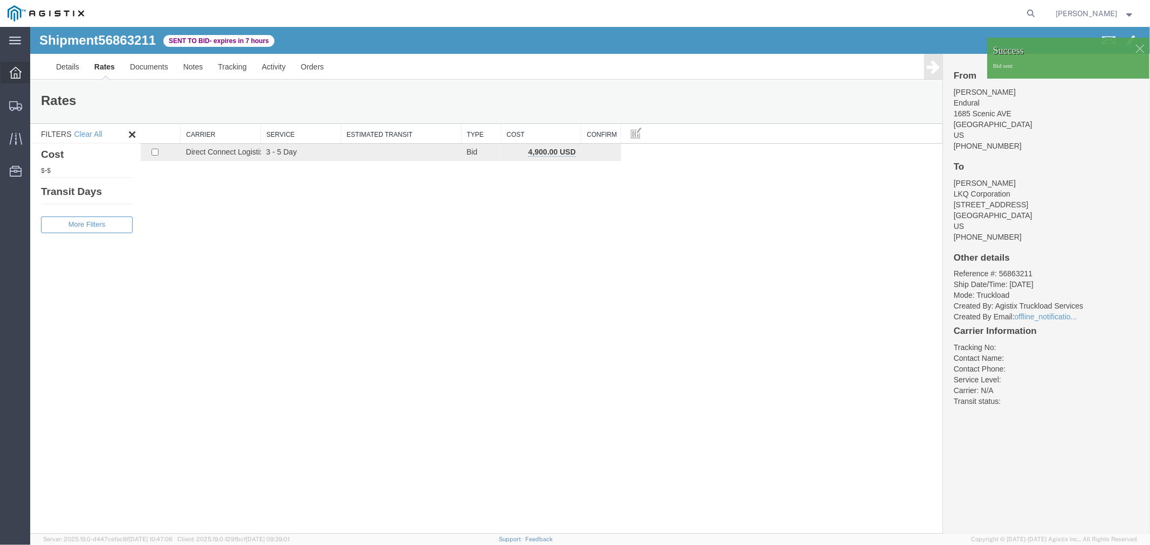
click at [15, 71] on icon at bounding box center [16, 73] width 12 height 12
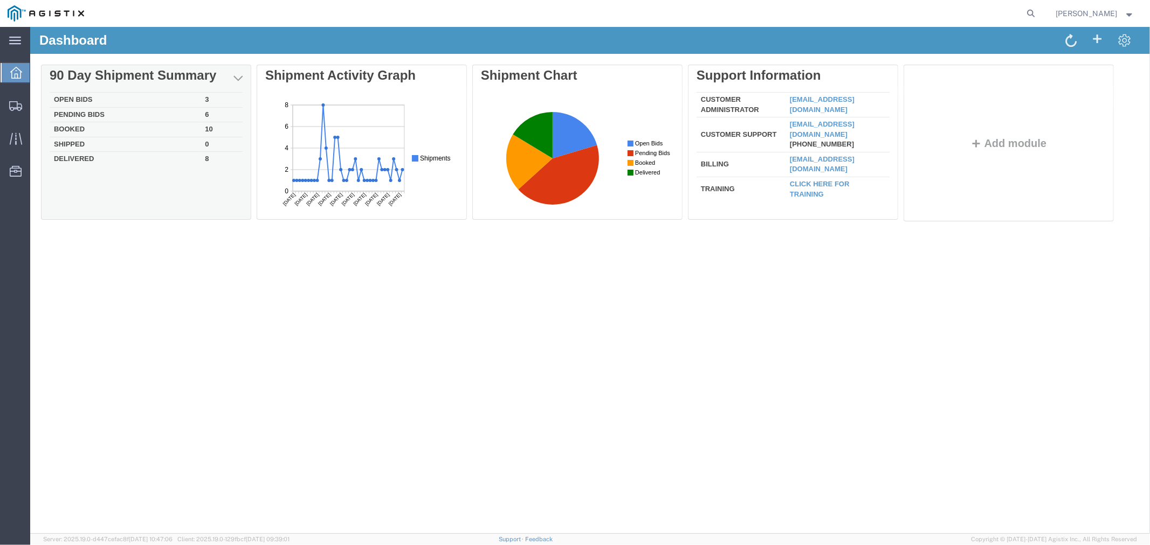
click at [77, 101] on td "Open Bids" at bounding box center [124, 99] width 151 height 15
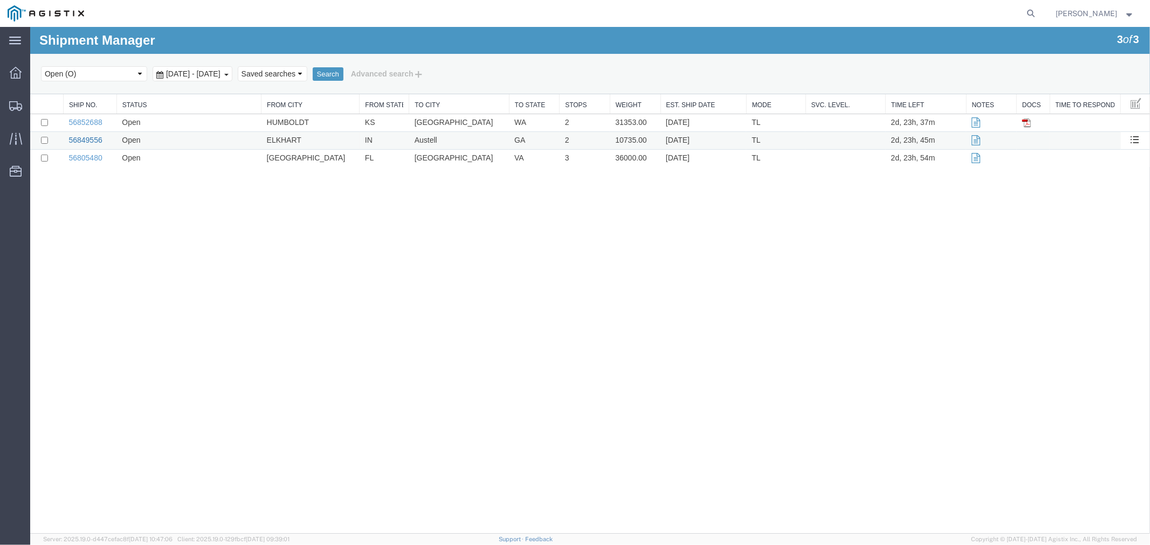
click at [92, 136] on link "56849556" at bounding box center [84, 139] width 33 height 9
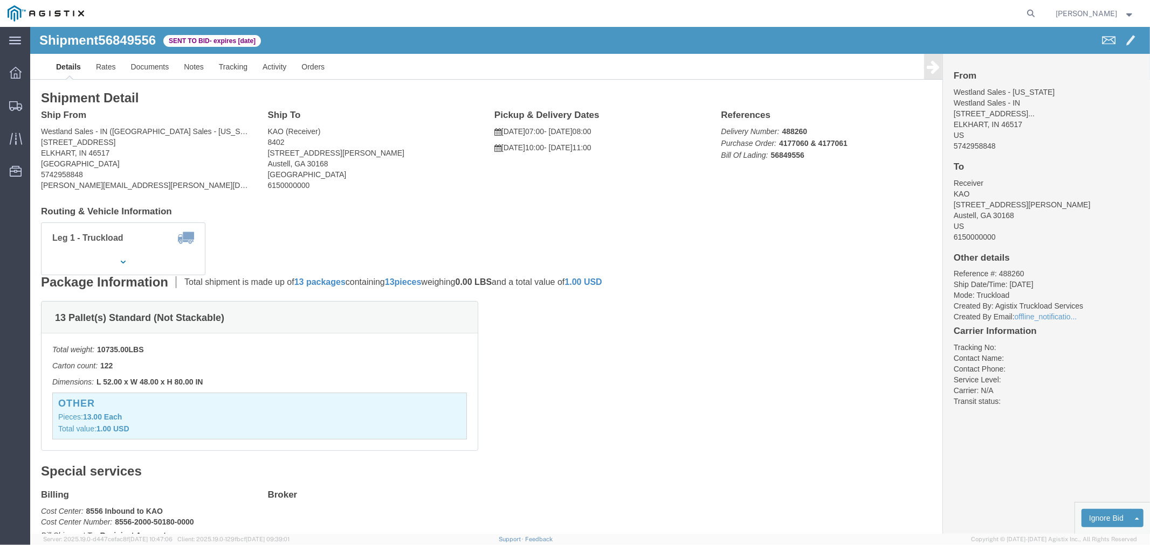
drag, startPoint x: 87, startPoint y: 232, endPoint x: 96, endPoint y: 216, distance: 18.8
click button "button"
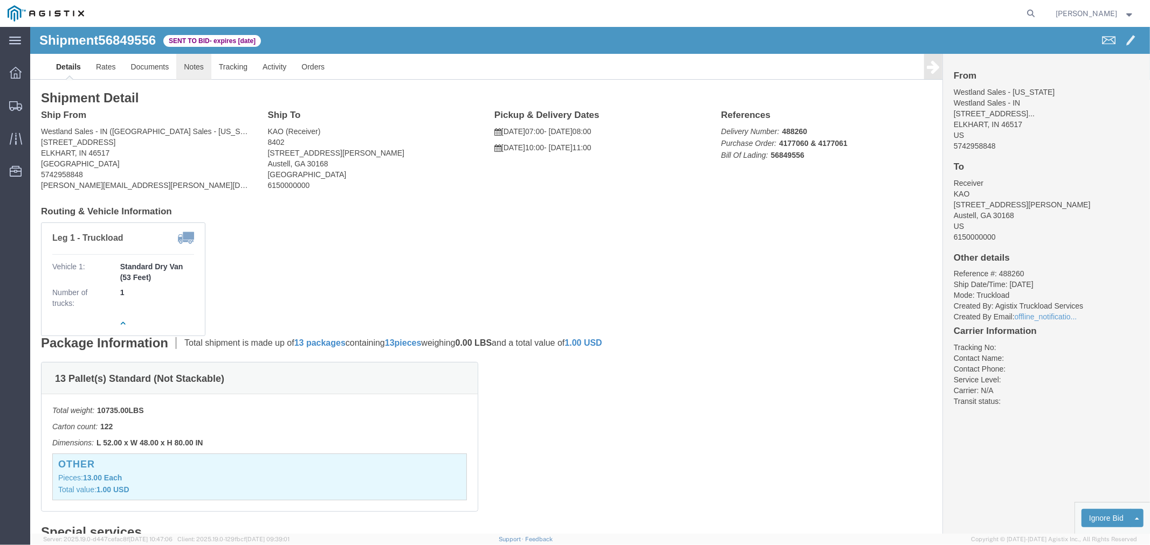
click link "Notes"
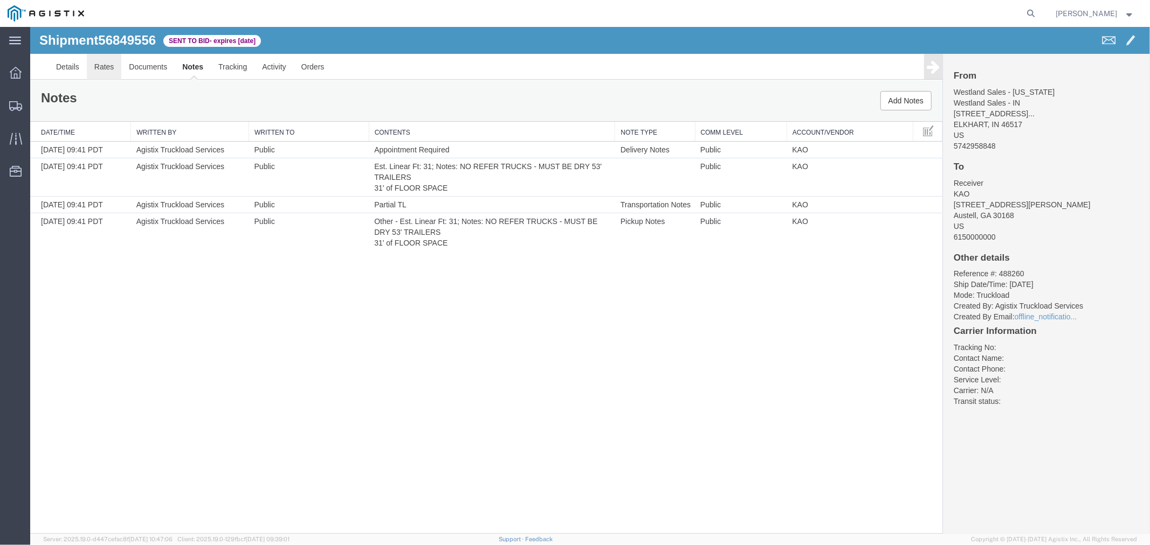
click at [100, 64] on link "Rates" at bounding box center [103, 66] width 35 height 26
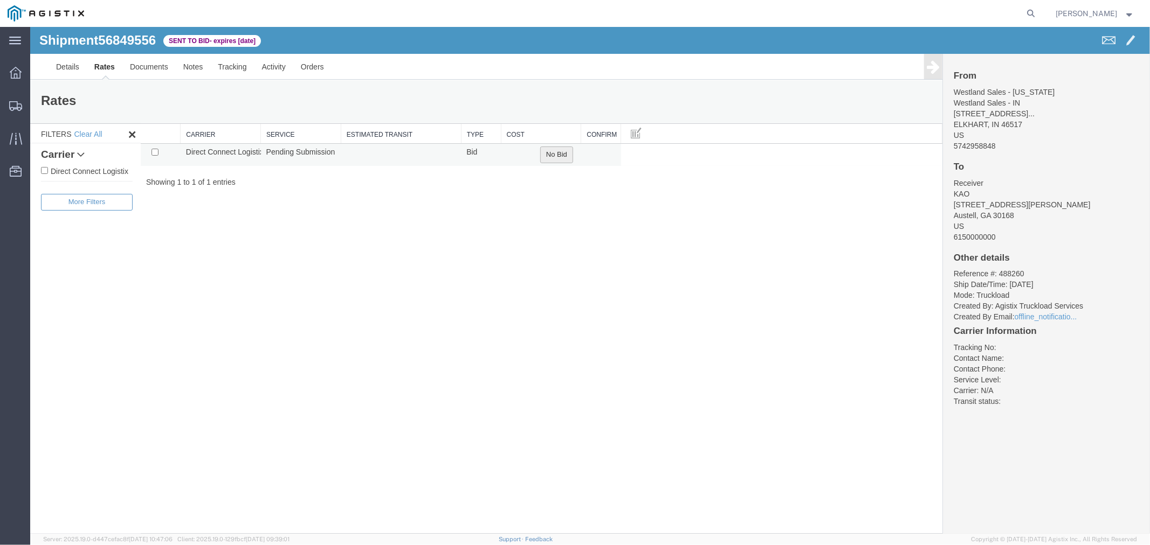
click at [561, 157] on button "No Bid" at bounding box center [555, 154] width 33 height 17
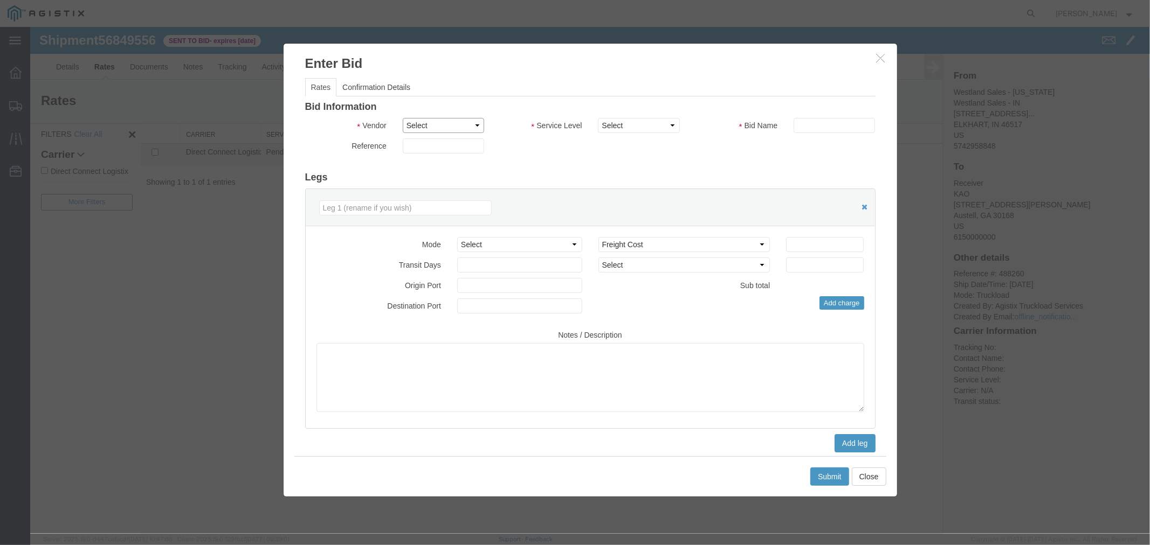
drag, startPoint x: 424, startPoint y: 126, endPoint x: 427, endPoint y: 131, distance: 6.3
click at [425, 126] on select "Select Direct Connect Logistix" at bounding box center [442, 124] width 81 height 15
select select "4506"
click at [402, 117] on select "Select Direct Connect Logistix" at bounding box center [442, 124] width 81 height 15
click at [636, 126] on select "Select 3 - 5 Day Rail TL Standard 3- 5 Day" at bounding box center [637, 124] width 81 height 15
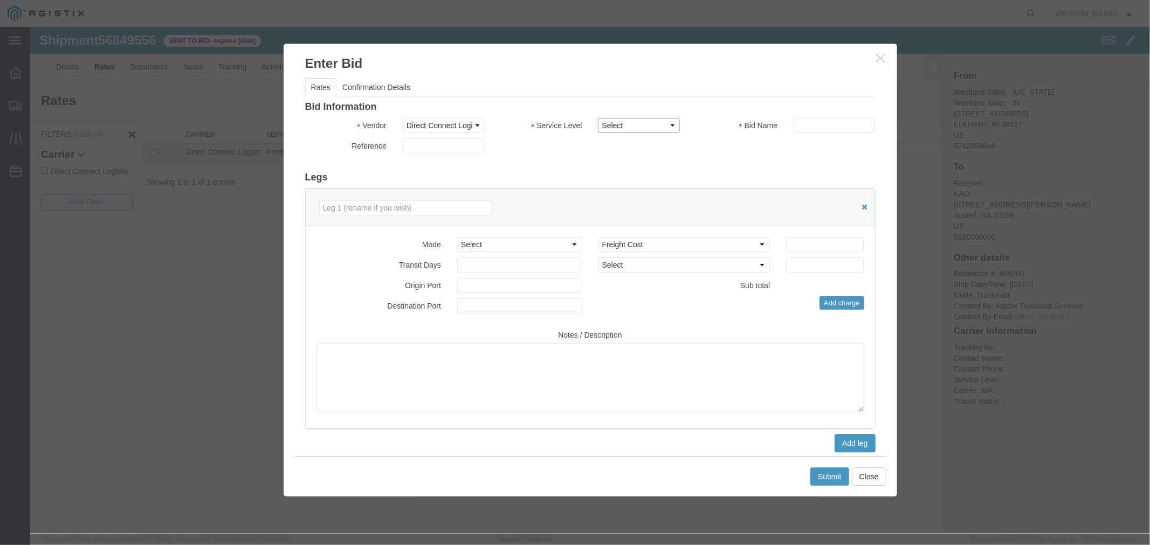
select select "15907"
click at [597, 117] on select "Select 3 - 5 Day Rail TL Standard 3- 5 Day" at bounding box center [637, 124] width 81 height 15
click at [823, 125] on input "text" at bounding box center [833, 124] width 81 height 15
type input "DCL"
click at [831, 239] on input "number" at bounding box center [824, 244] width 78 height 15
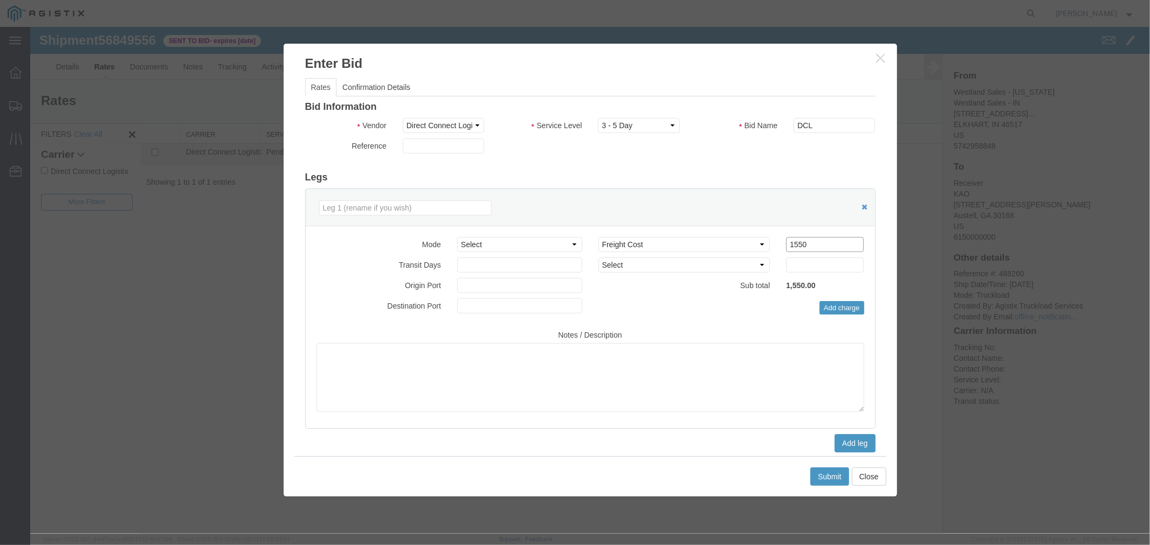
type input "1550"
click at [840, 474] on button "Submit" at bounding box center [828, 476] width 39 height 18
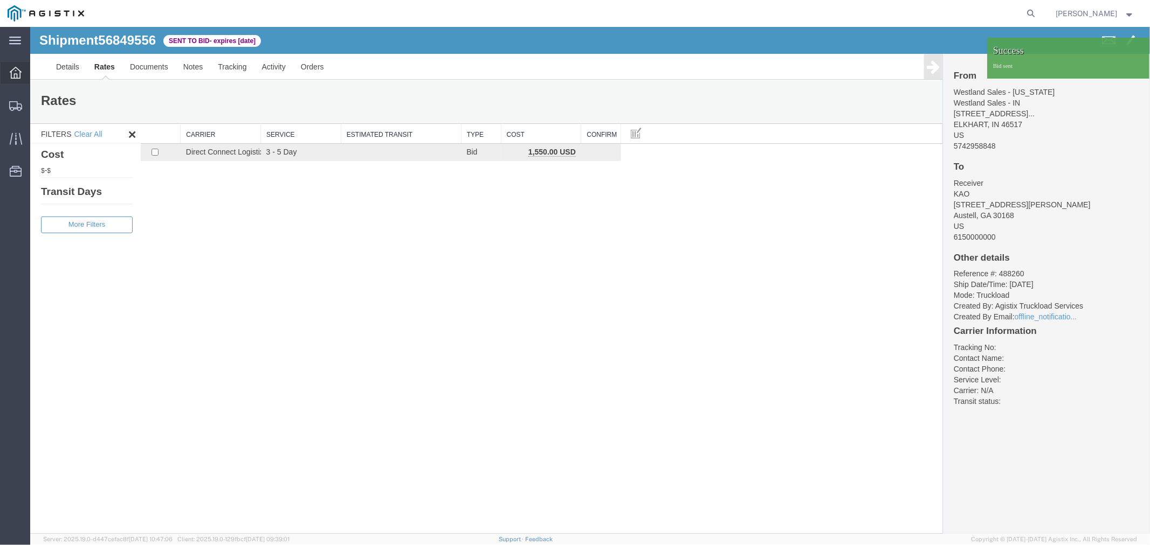
click at [14, 69] on icon at bounding box center [16, 73] width 12 height 12
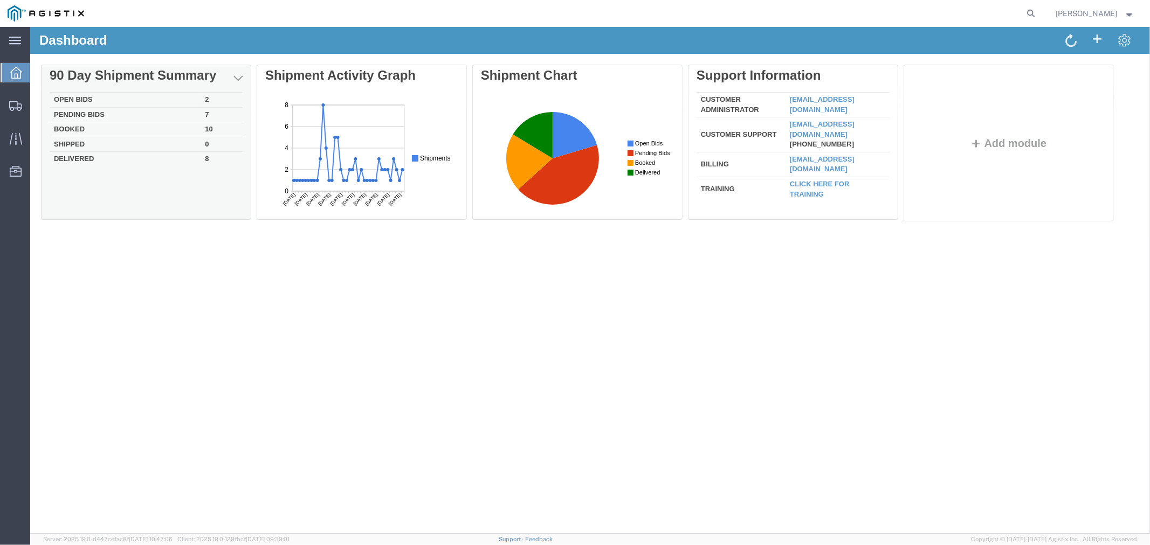
click at [82, 94] on div "Delete 90 Day Shipment Summary Open Bids 2 Pending Bids 7 Booked 10 Shipped 0 D…" at bounding box center [589, 145] width 1098 height 162
click at [82, 99] on td "Open Bids" at bounding box center [124, 99] width 151 height 15
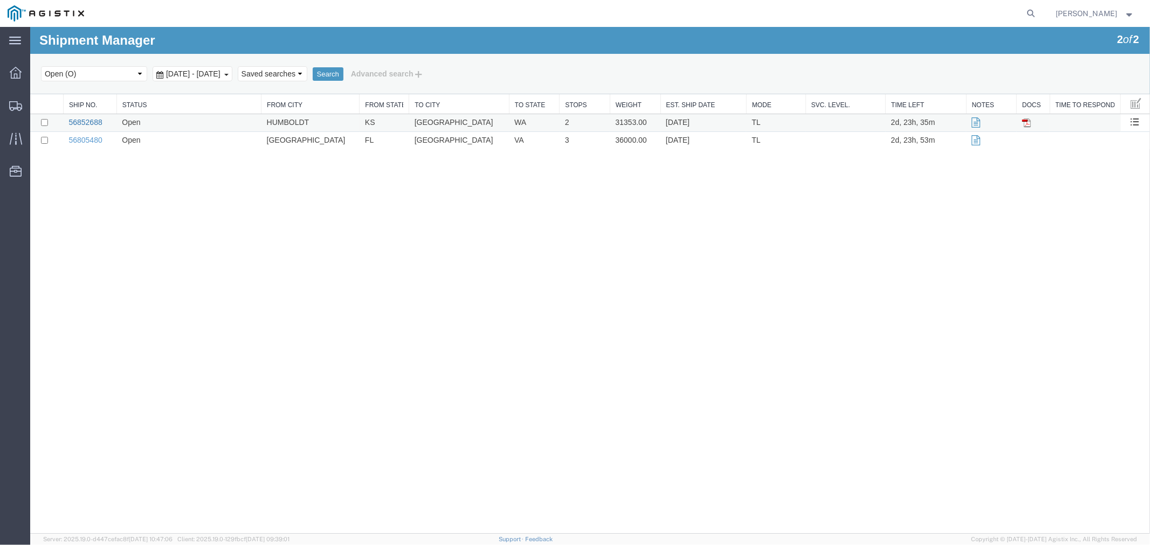
click at [88, 117] on link "56852688" at bounding box center [84, 121] width 33 height 9
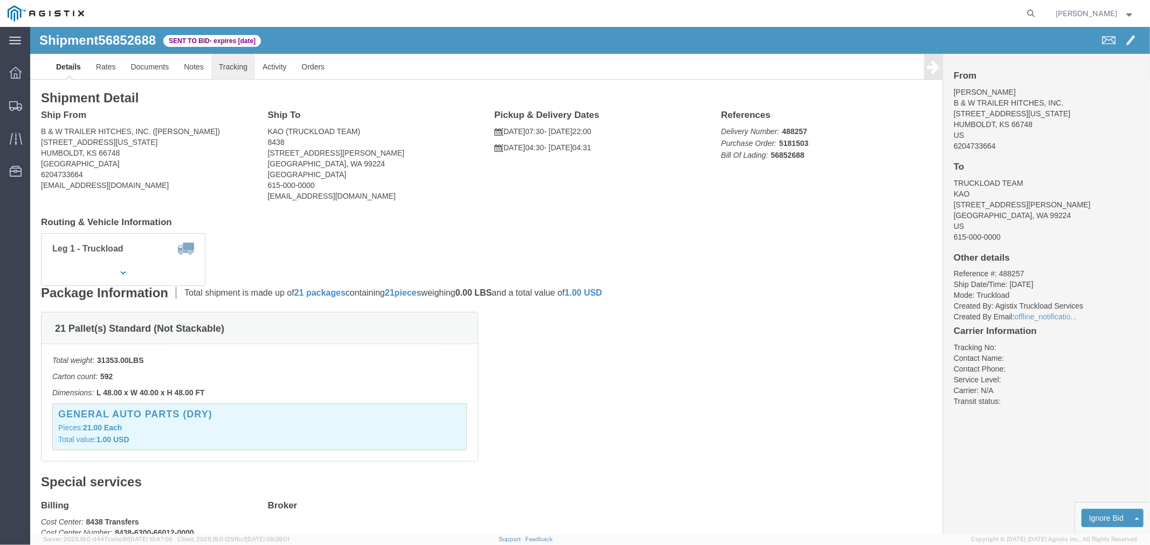
click link "Tracking"
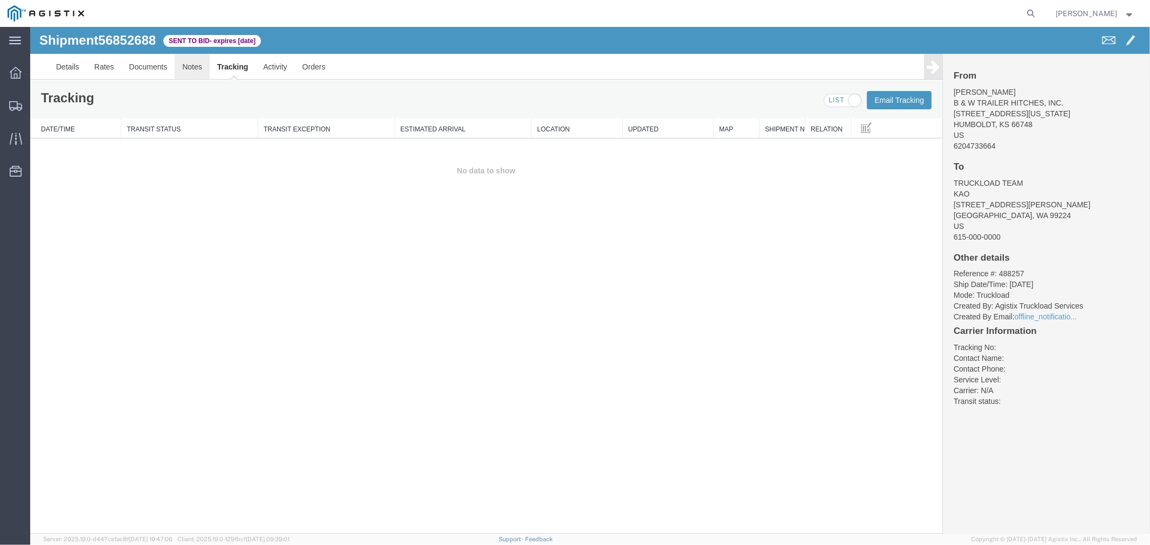
click at [192, 68] on link "Notes" at bounding box center [191, 66] width 35 height 26
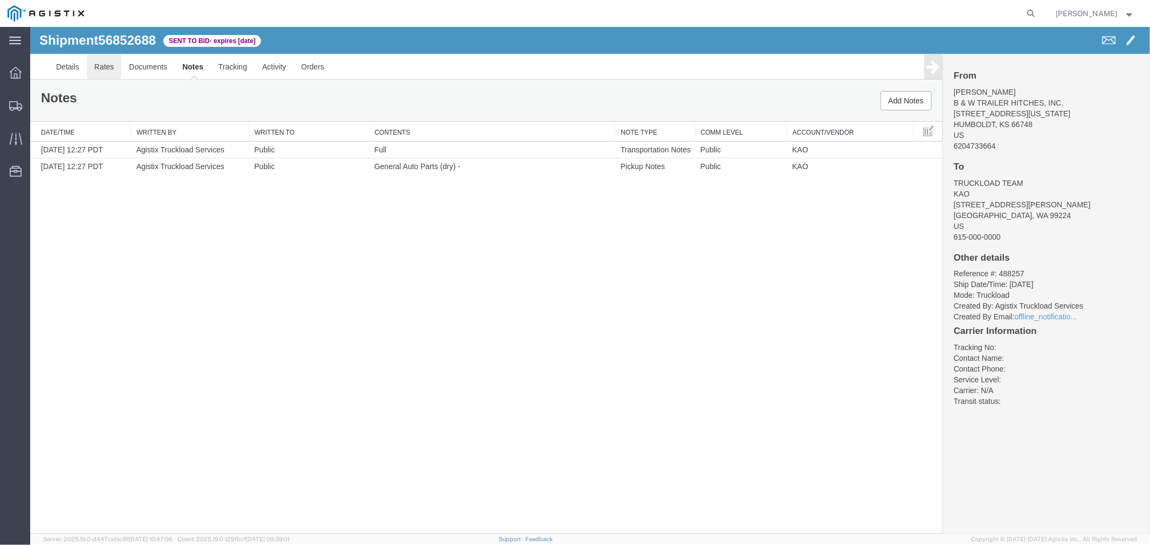
click at [95, 71] on link "Rates" at bounding box center [103, 66] width 35 height 26
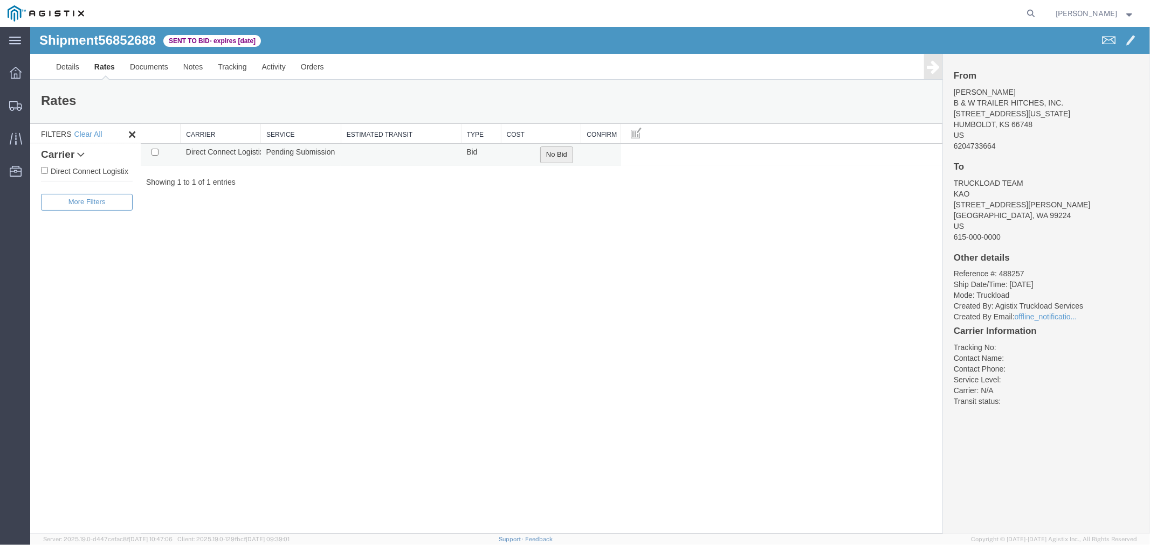
click at [562, 156] on button "No Bid" at bounding box center [555, 154] width 33 height 17
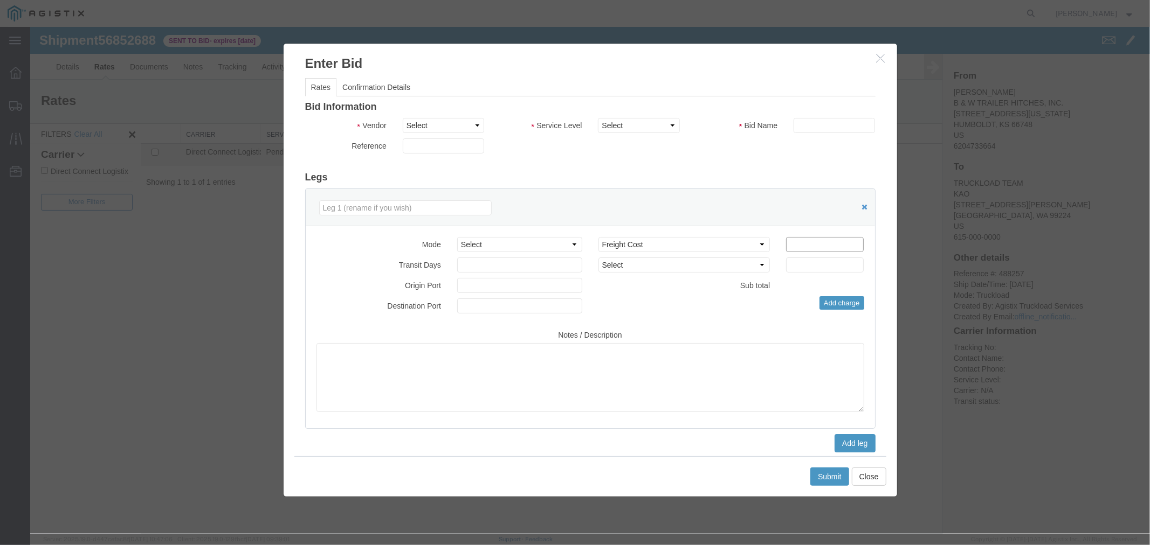
click at [822, 250] on input "number" at bounding box center [824, 244] width 78 height 15
type input "4100"
click at [440, 127] on select "Select Direct Connect Logistix" at bounding box center [442, 124] width 81 height 15
select select "4506"
click at [402, 117] on select "Select Direct Connect Logistix" at bounding box center [442, 124] width 81 height 15
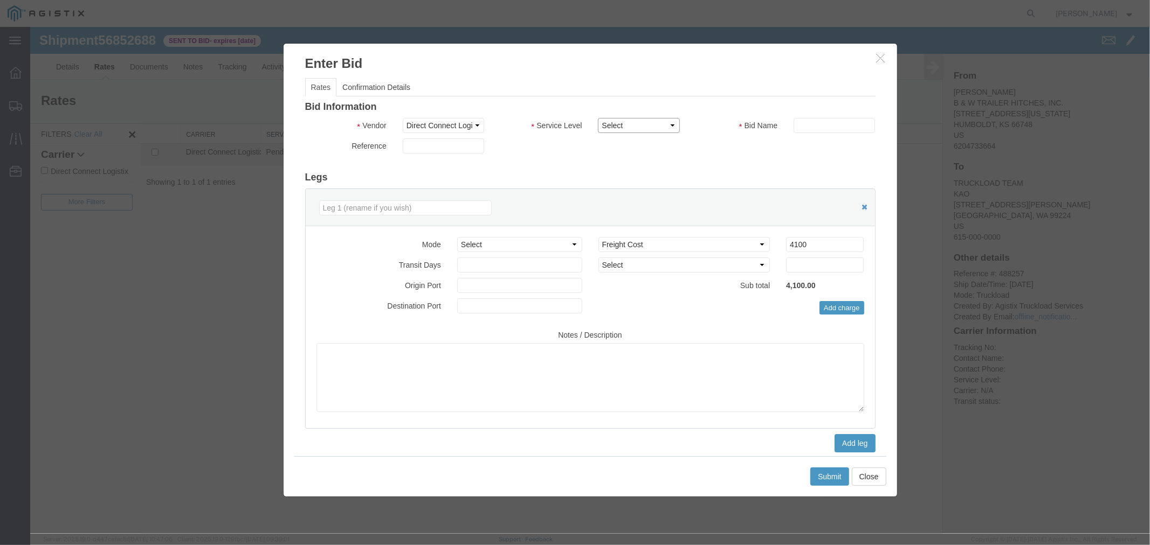
drag, startPoint x: 626, startPoint y: 155, endPoint x: 649, endPoint y: 127, distance: 36.7
click at [649, 127] on select "Select 3 - 5 Day Rail TL Standard 3- 5 Day" at bounding box center [637, 124] width 81 height 15
select select "15907"
click at [597, 117] on select "Select 3 - 5 Day Rail TL Standard 3- 5 Day" at bounding box center [637, 124] width 81 height 15
click at [836, 121] on input "text" at bounding box center [833, 124] width 81 height 15
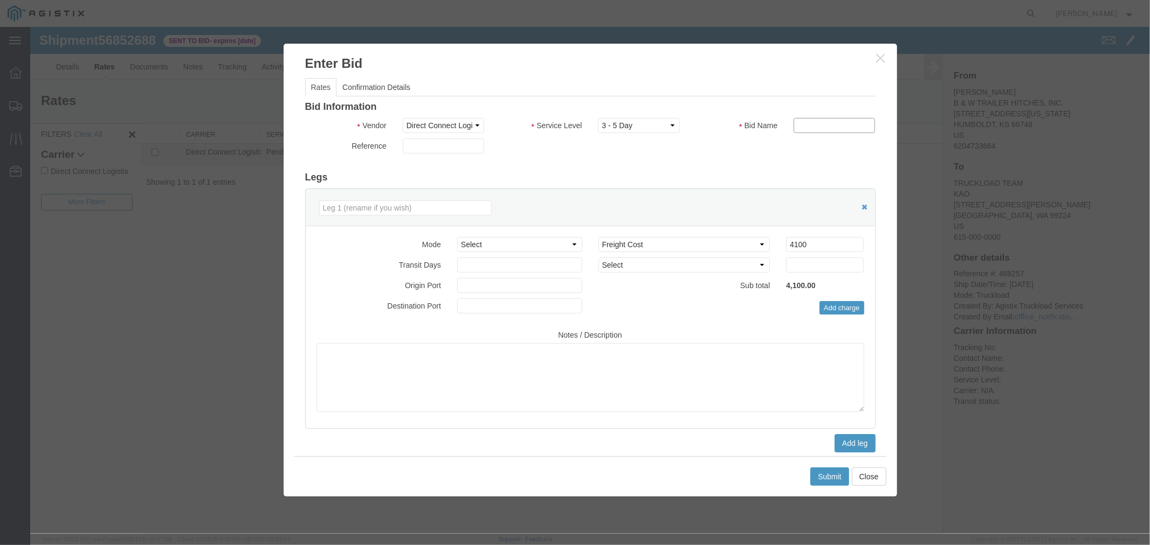
type input "DCL"
click at [828, 472] on button "Submit" at bounding box center [828, 476] width 39 height 18
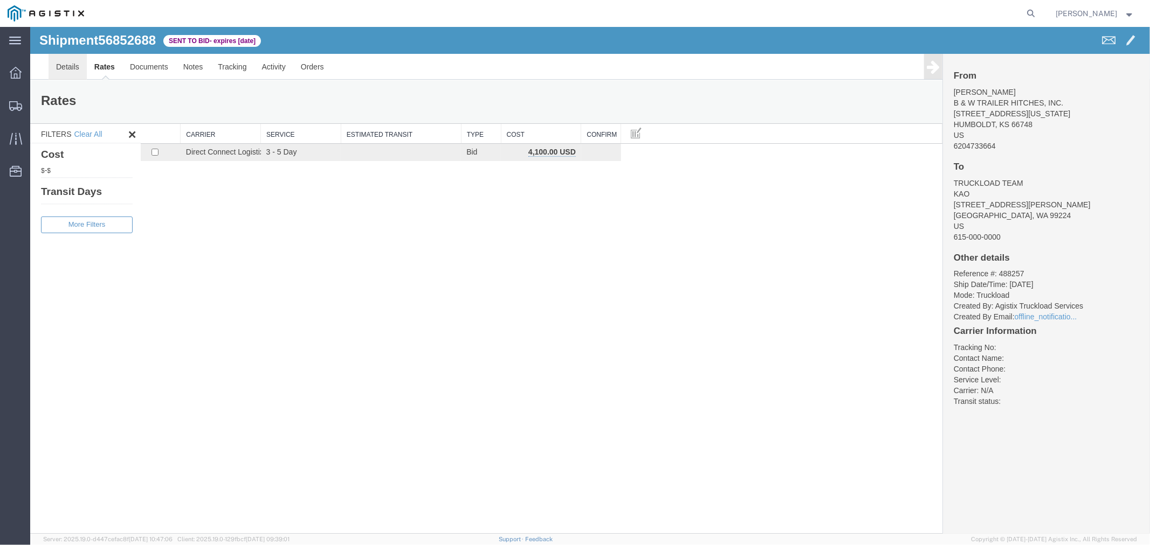
click at [66, 68] on link "Details" at bounding box center [67, 66] width 38 height 26
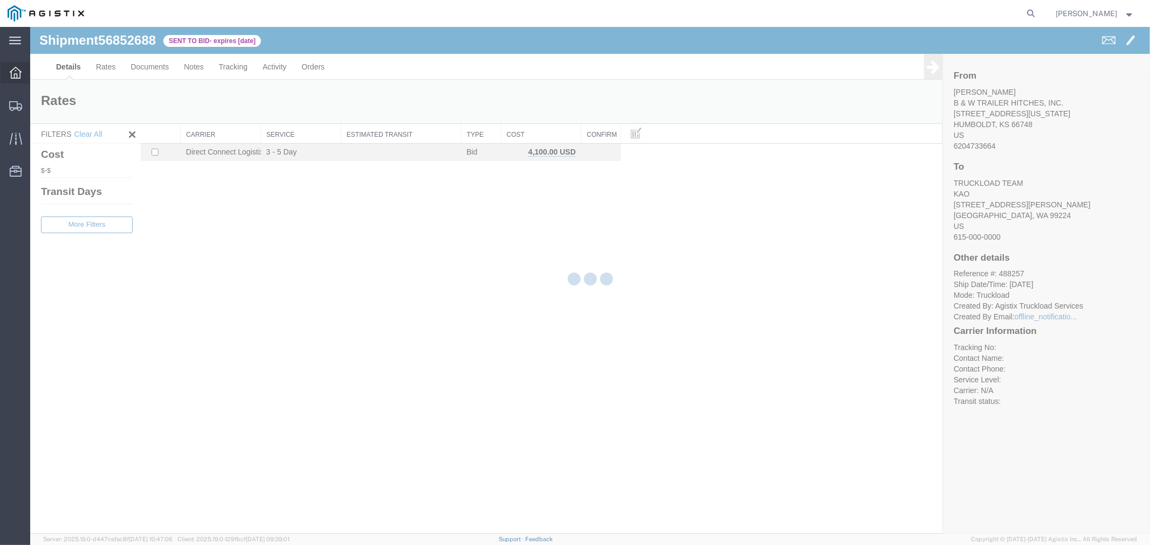
click at [15, 67] on icon at bounding box center [16, 73] width 12 height 12
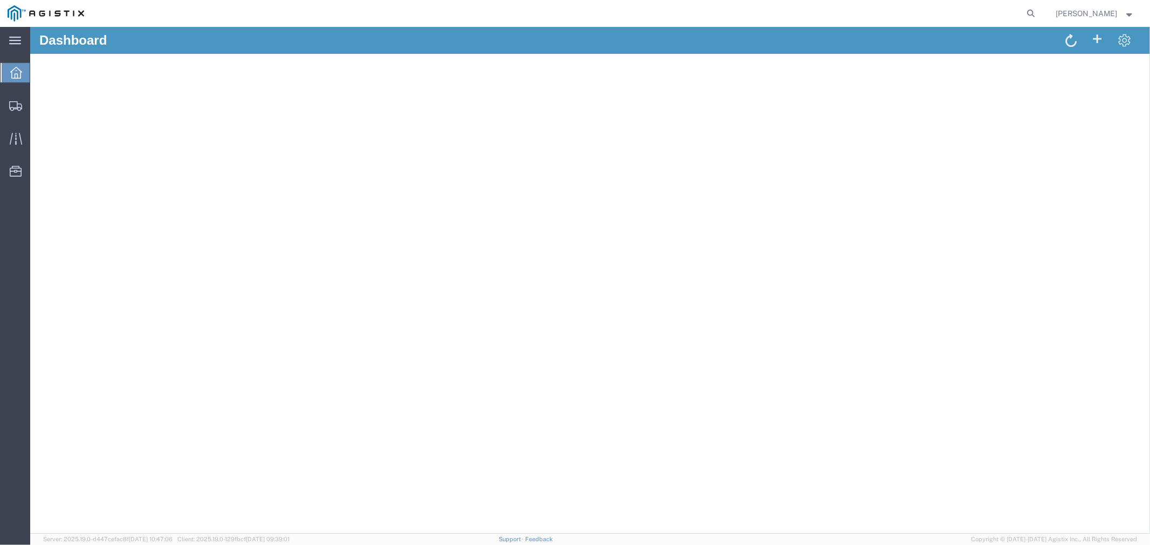
click at [11, 75] on icon at bounding box center [16, 73] width 12 height 12
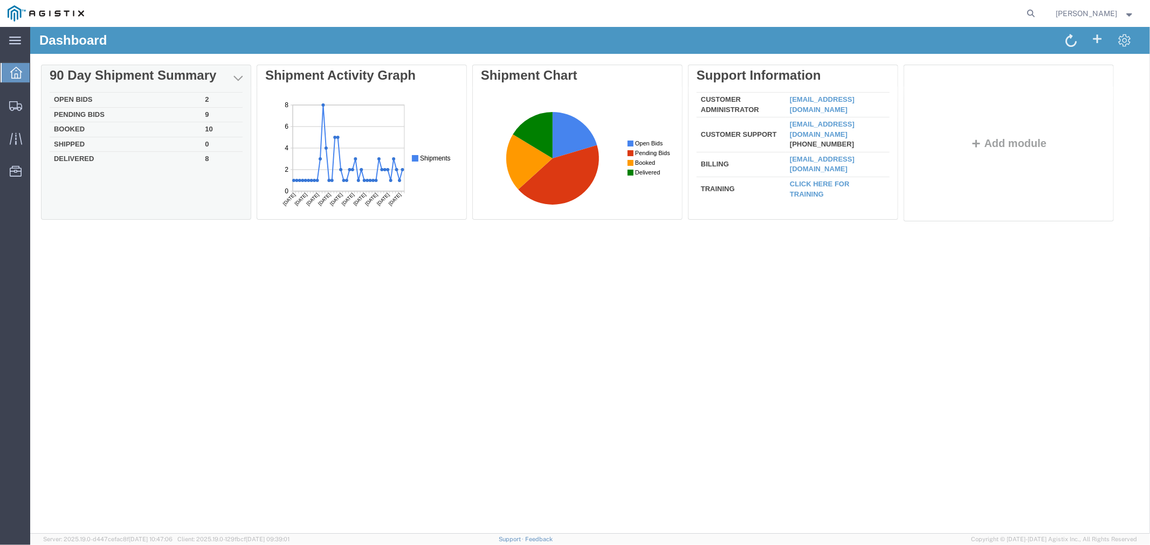
click at [92, 95] on div "Delete 90 Day Shipment Summary Open Bids 2 Pending Bids 9 Booked 10 Shipped 0 D…" at bounding box center [589, 145] width 1098 height 162
click at [86, 103] on td "Open Bids" at bounding box center [124, 99] width 151 height 15
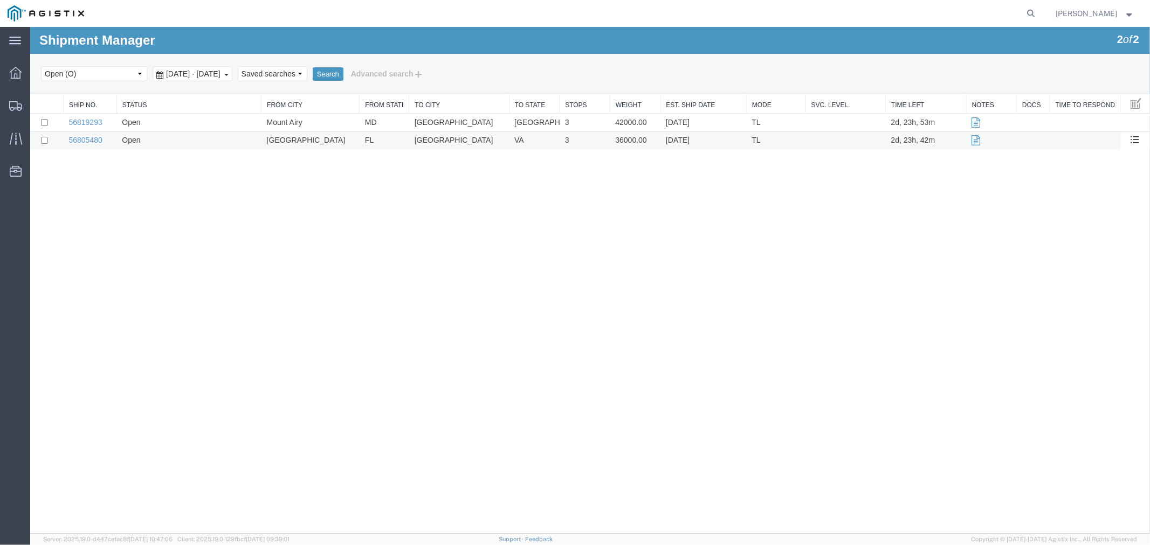
click at [95, 133] on td "56805480" at bounding box center [89, 140] width 53 height 18
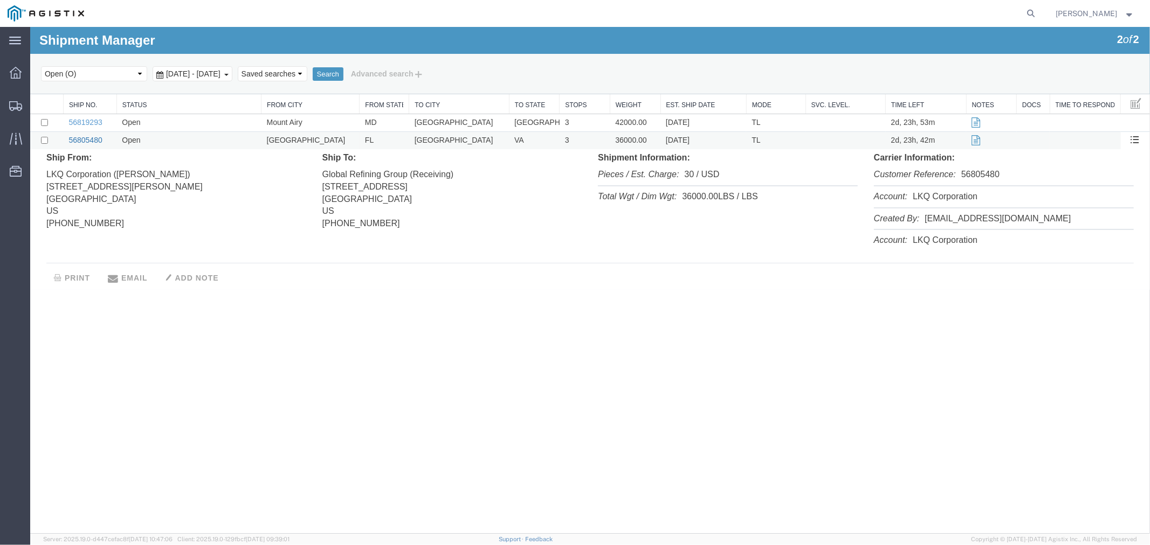
click at [84, 141] on link "56805480" at bounding box center [84, 139] width 33 height 9
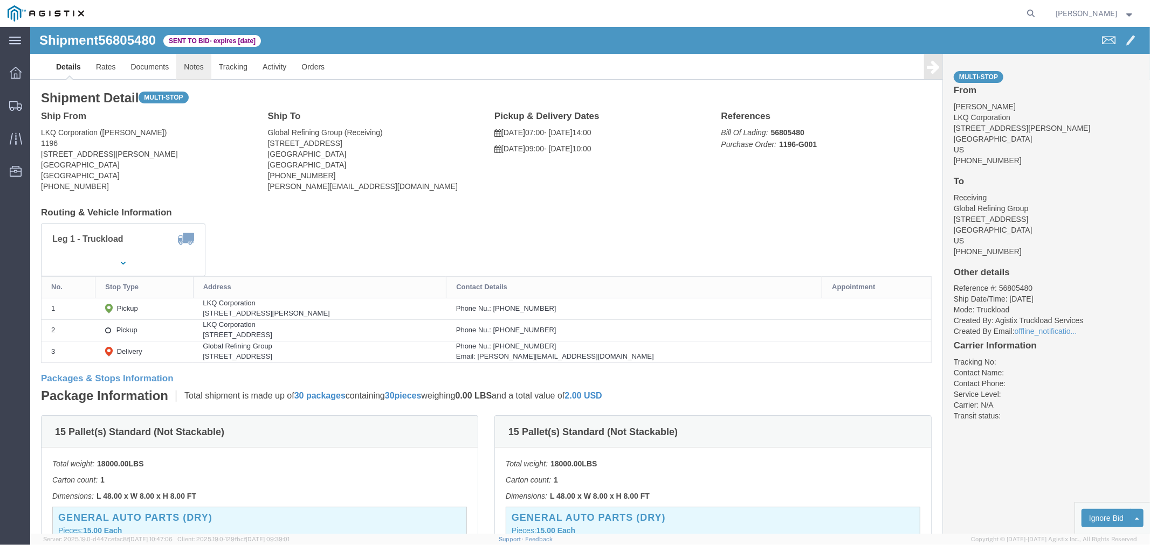
click link "Notes"
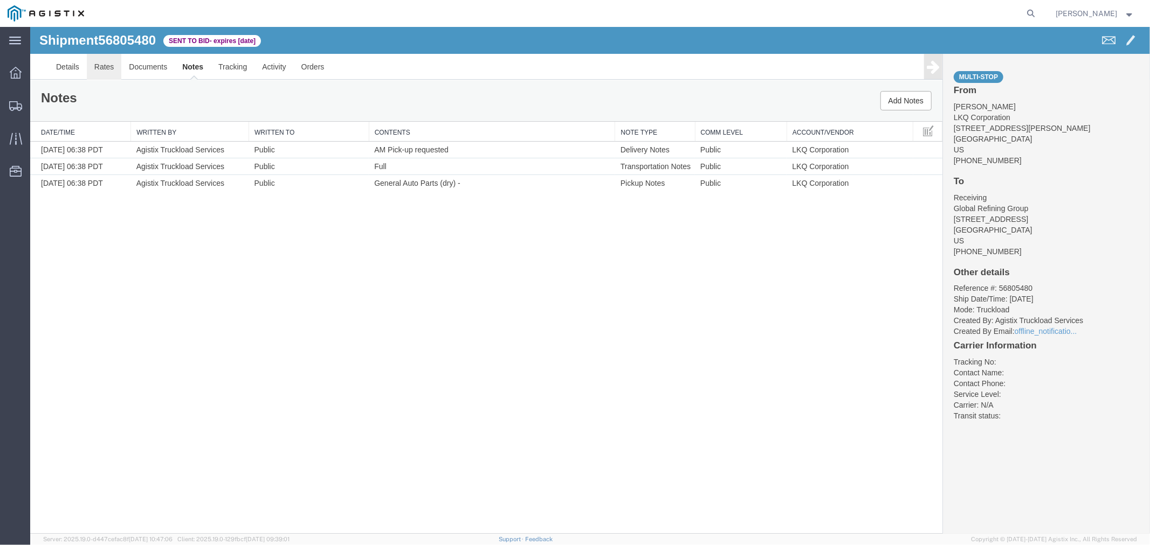
click at [109, 64] on link "Rates" at bounding box center [103, 66] width 35 height 26
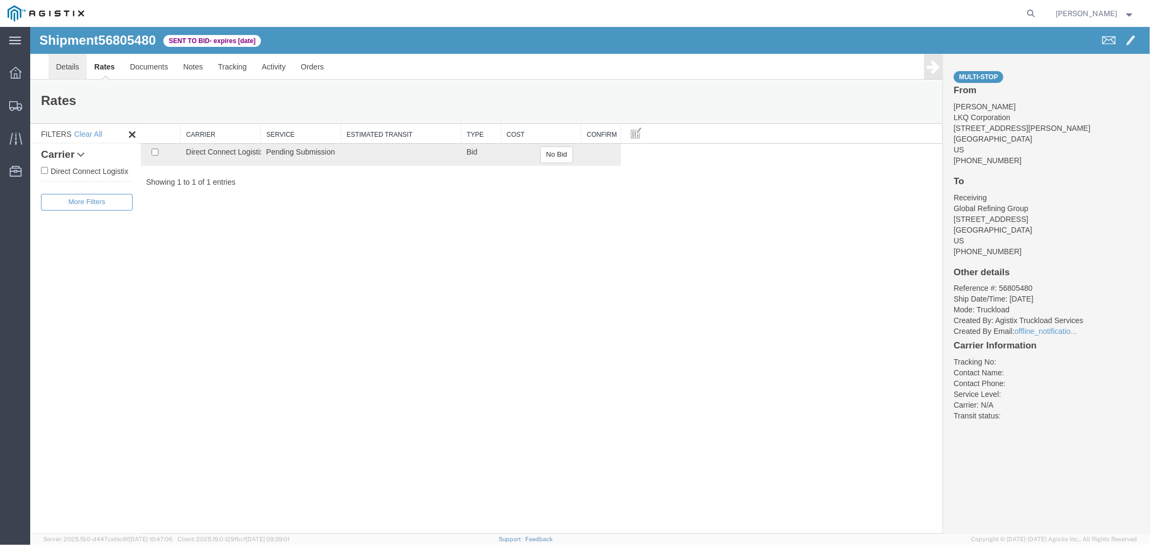
click at [70, 59] on link "Details" at bounding box center [67, 66] width 38 height 26
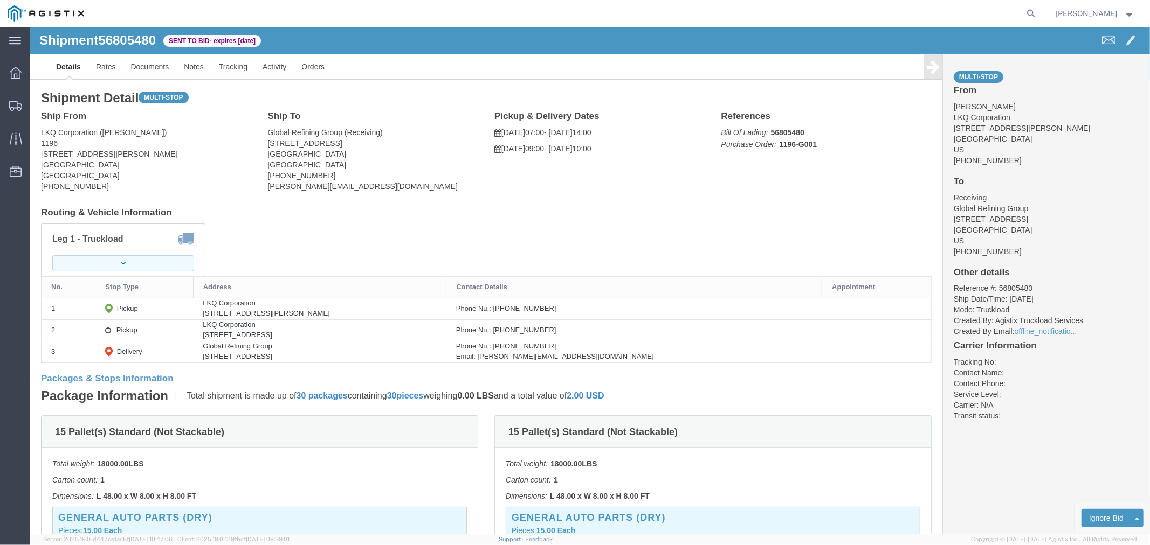
click button "button"
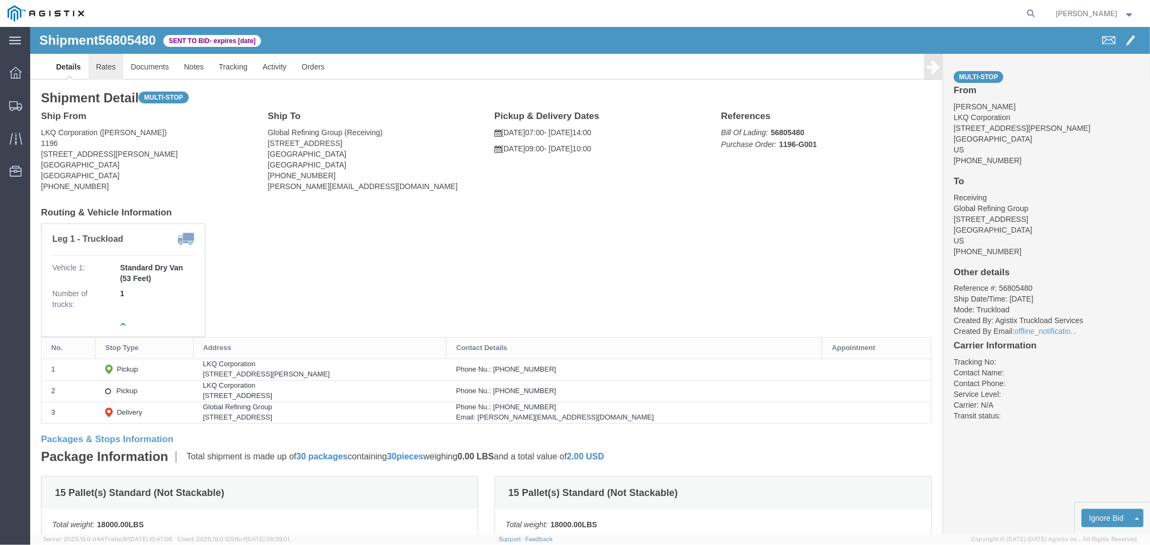
click link "Rates"
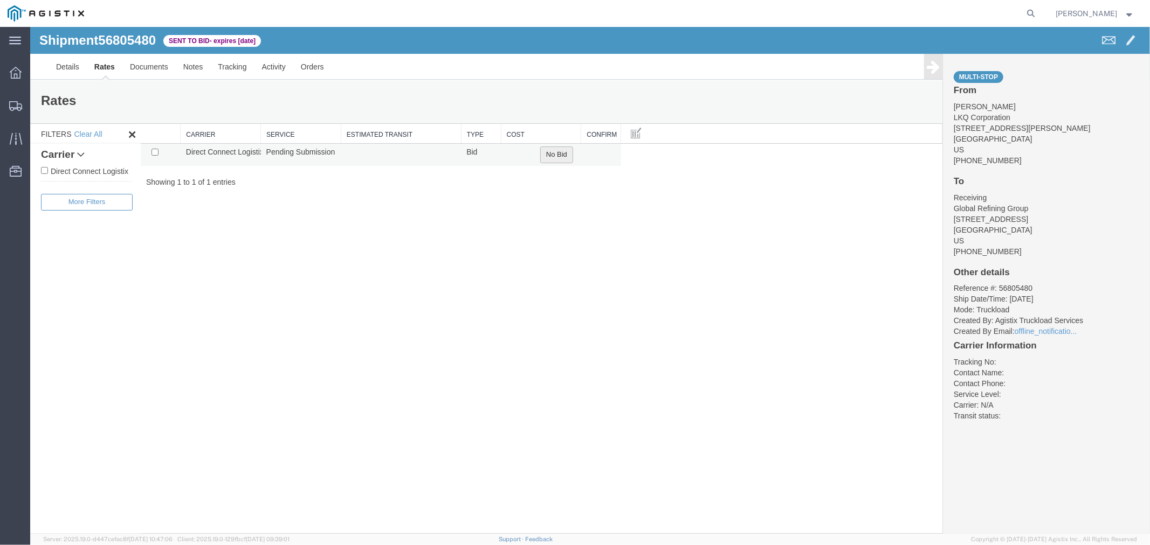
click at [556, 150] on button "No Bid" at bounding box center [555, 154] width 33 height 17
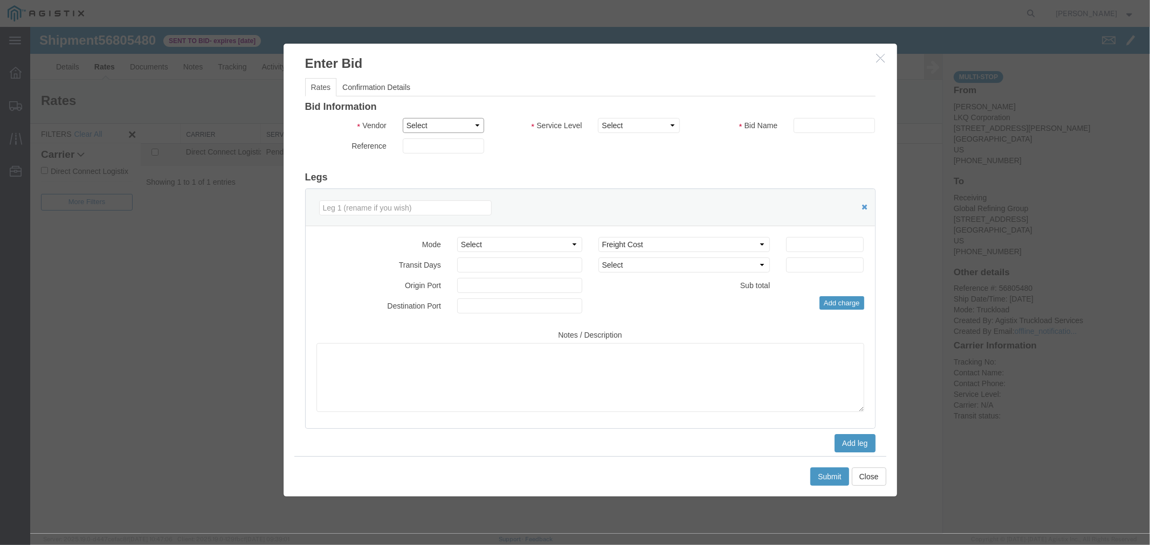
click at [442, 131] on select "Select Direct Connect Logistix" at bounding box center [442, 124] width 81 height 15
select select "4506"
click at [402, 117] on select "Select Direct Connect Logistix" at bounding box center [442, 124] width 81 height 15
click at [618, 128] on select "Select 3 - 5 Day Rail TL Standard 3- 5 Day" at bounding box center [637, 124] width 81 height 15
select select "15907"
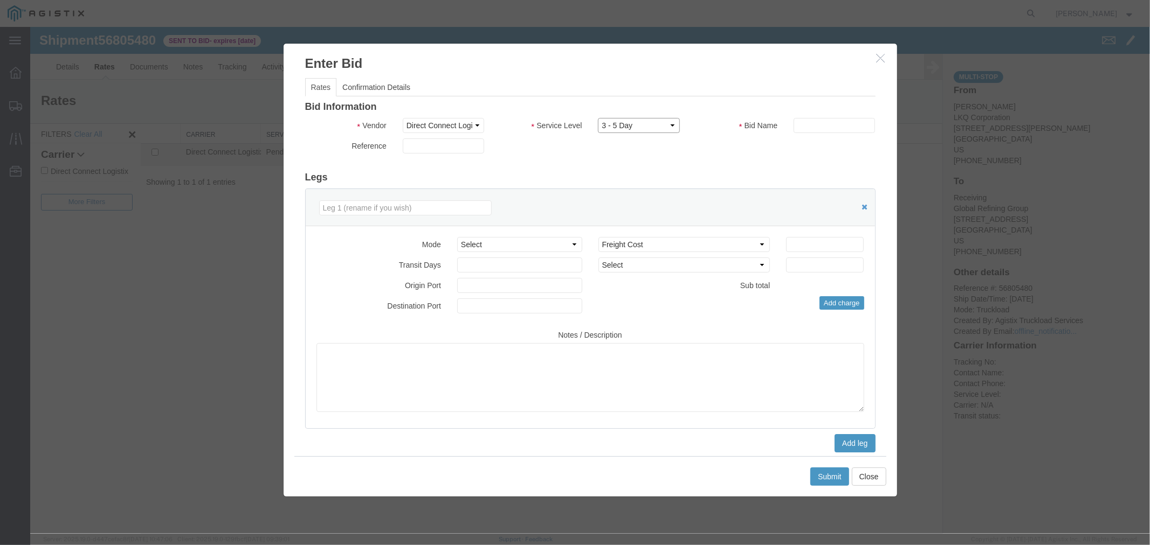
click at [597, 117] on select "Select 3 - 5 Day Rail TL Standard 3- 5 Day" at bounding box center [637, 124] width 81 height 15
click at [819, 131] on input "text" at bounding box center [833, 124] width 81 height 15
type input "DCL"
click at [812, 241] on input "number" at bounding box center [824, 244] width 78 height 15
type input "1"
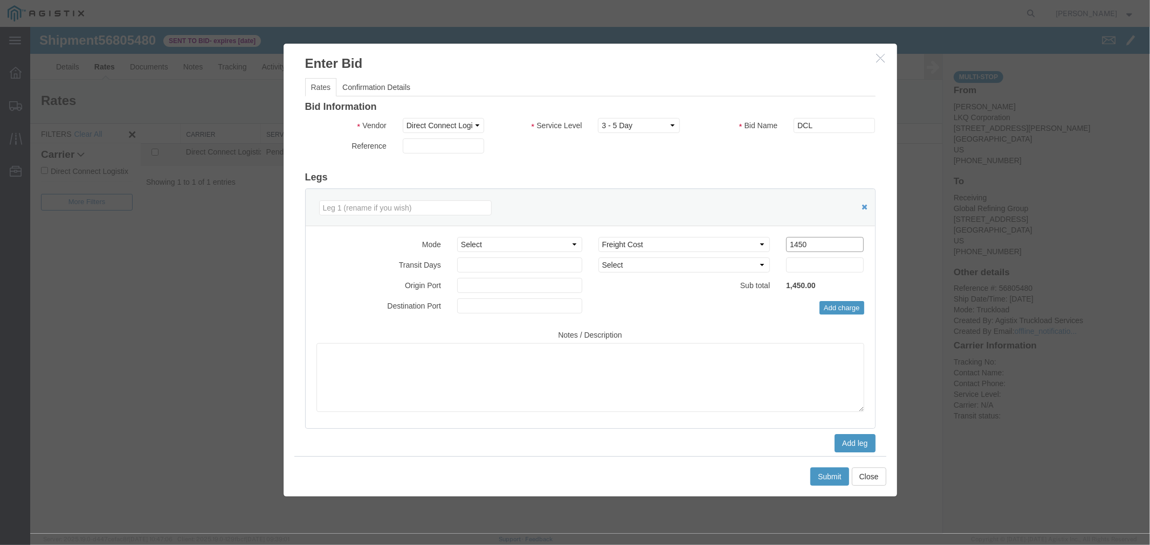
click at [825, 240] on input "1450" at bounding box center [824, 244] width 78 height 15
type input "1500"
click at [811, 477] on button "Submit" at bounding box center [828, 476] width 39 height 18
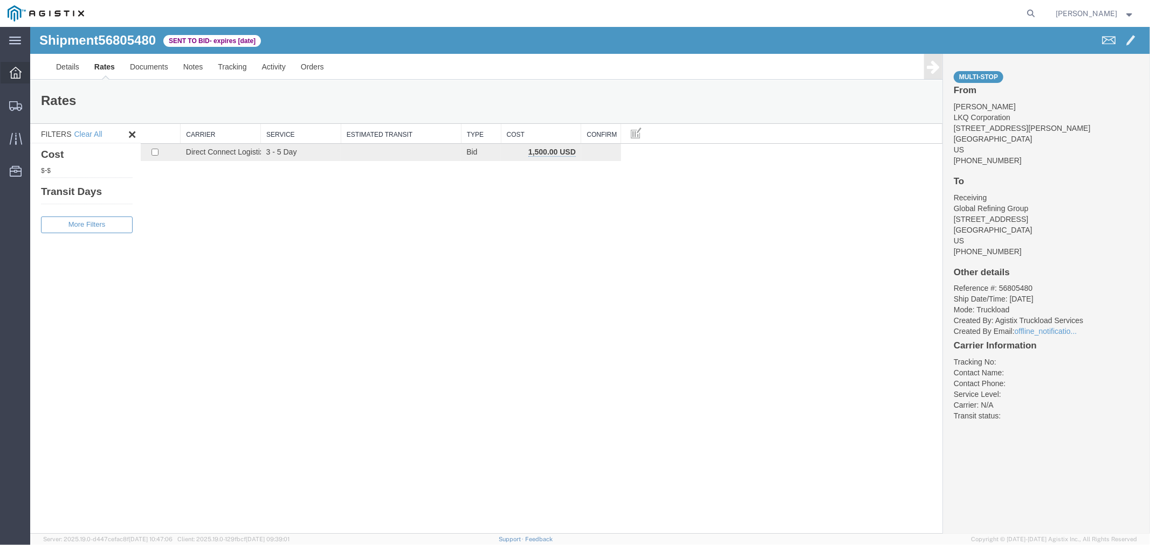
click at [23, 67] on div at bounding box center [16, 73] width 30 height 22
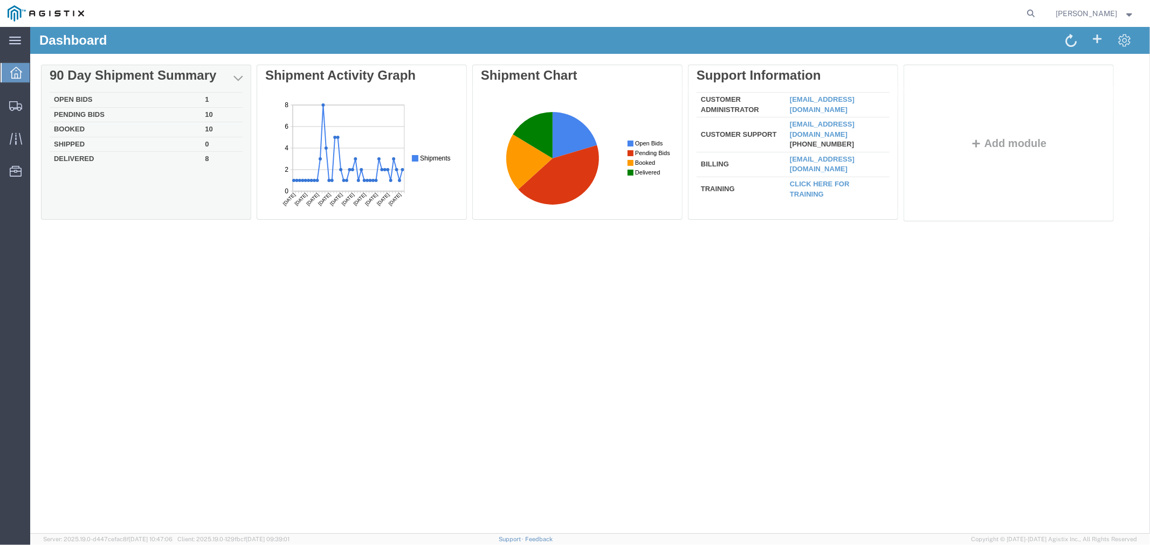
click at [72, 101] on div "Delete 90 Day Shipment Summary Open Bids 1 Pending Bids 10 Booked 10 Shipped 0 …" at bounding box center [589, 145] width 1098 height 162
click at [71, 93] on td "Open Bids" at bounding box center [124, 99] width 151 height 15
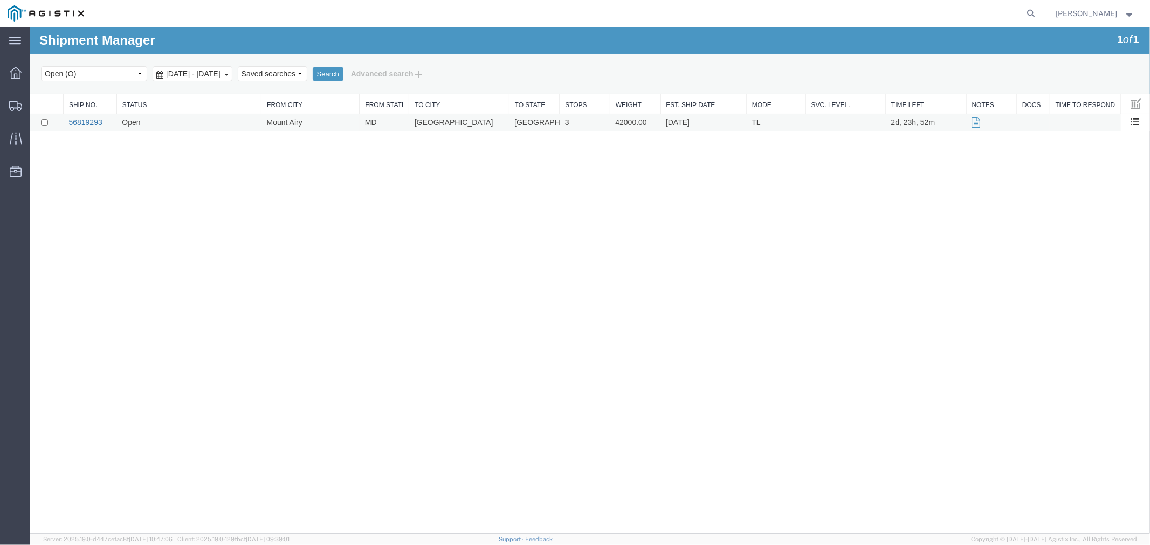
click at [81, 122] on link "56819293" at bounding box center [84, 121] width 33 height 9
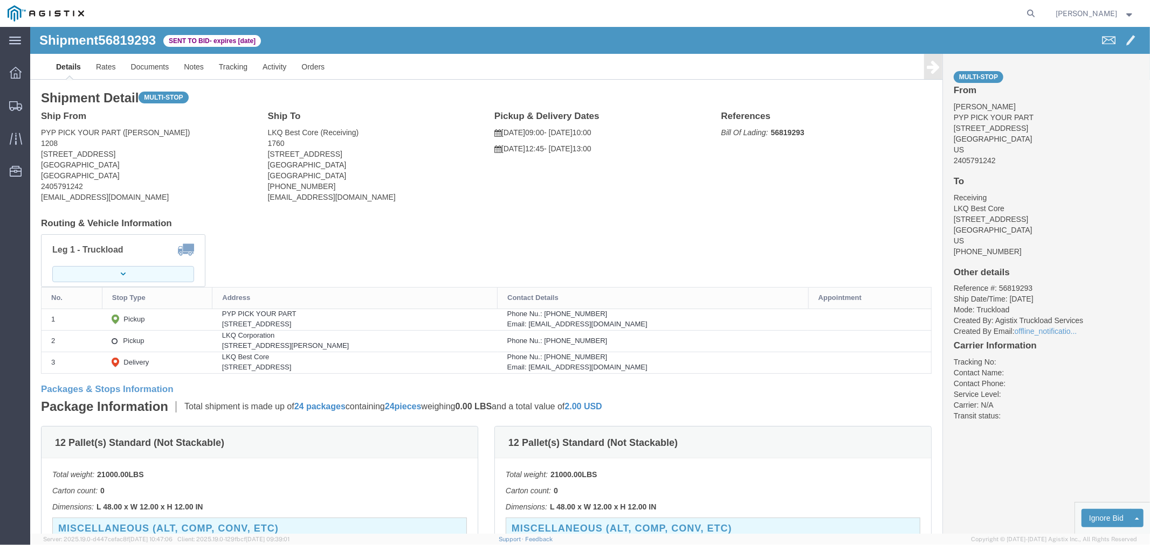
click button "button"
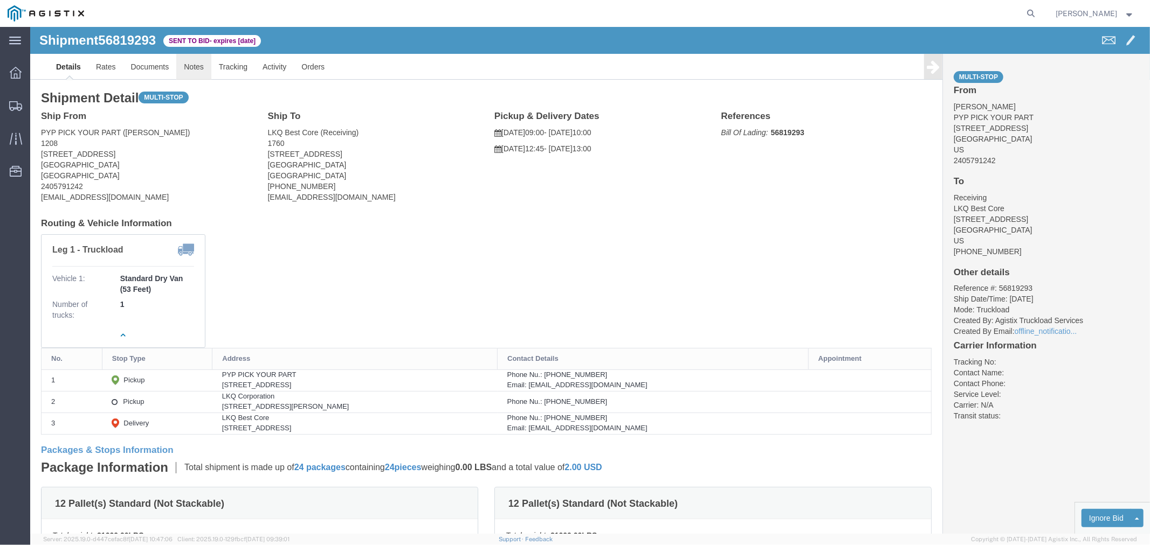
drag, startPoint x: 169, startPoint y: 41, endPoint x: 114, endPoint y: 60, distance: 58.3
click link "Notes"
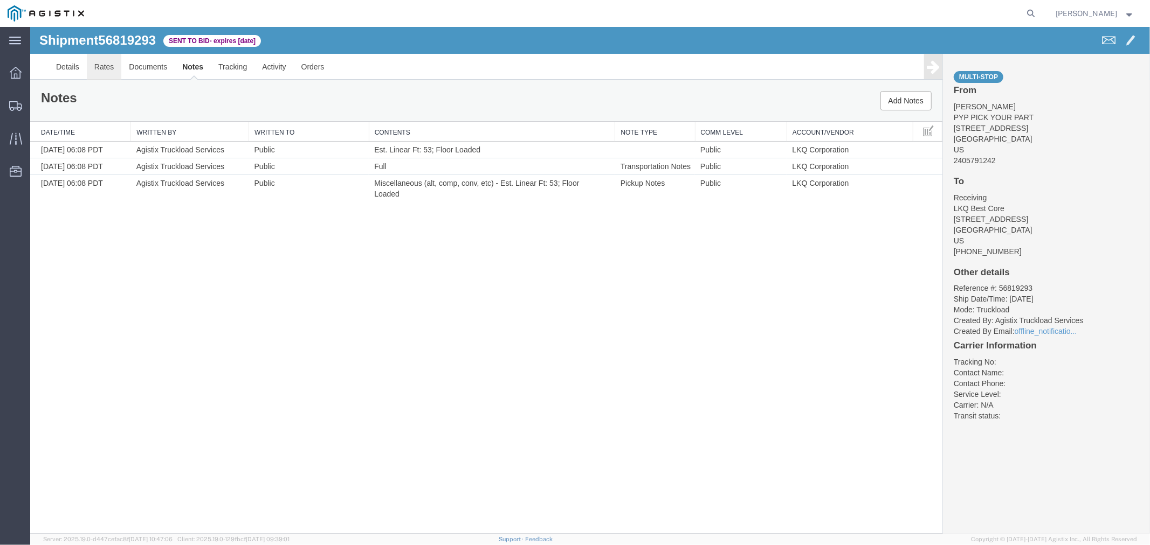
click at [103, 68] on link "Rates" at bounding box center [103, 66] width 35 height 26
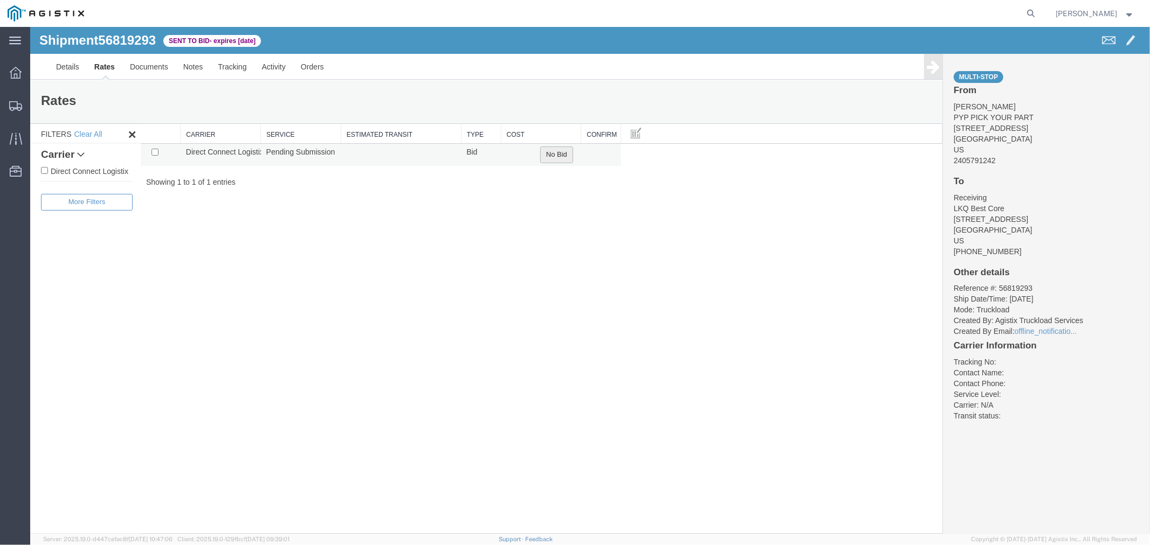
click at [560, 151] on button "No Bid" at bounding box center [555, 154] width 33 height 17
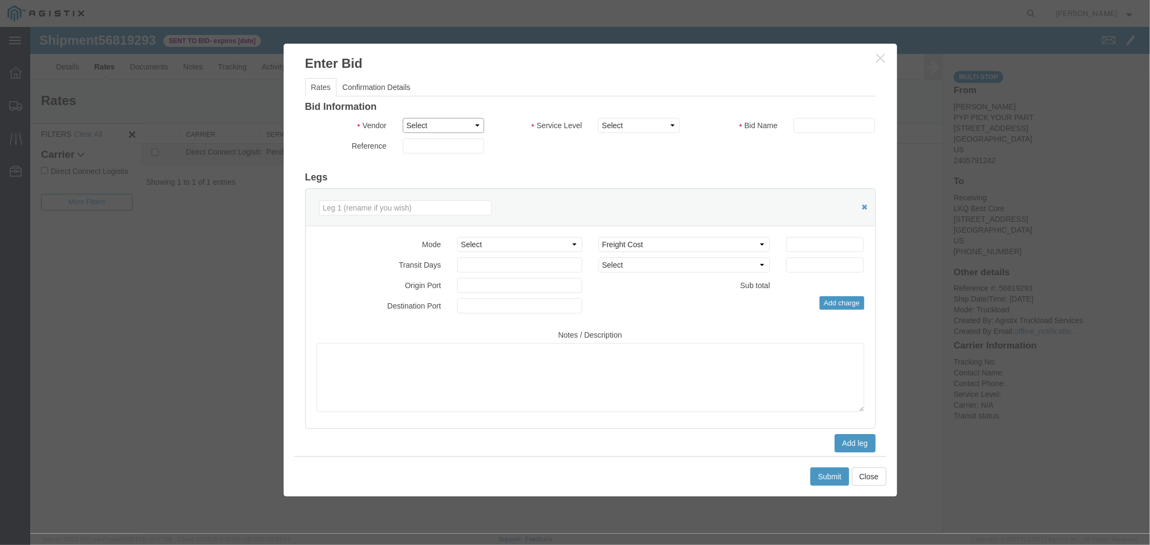
drag, startPoint x: 446, startPoint y: 126, endPoint x: 450, endPoint y: 131, distance: 6.5
click at [447, 126] on select "Select Direct Connect Logistix" at bounding box center [442, 124] width 81 height 15
select select "4506"
click at [402, 117] on select "Select Direct Connect Logistix" at bounding box center [442, 124] width 81 height 15
click at [610, 128] on select "Select 3 - 5 Day Rail TL Standard 3- 5 Day" at bounding box center [637, 124] width 81 height 15
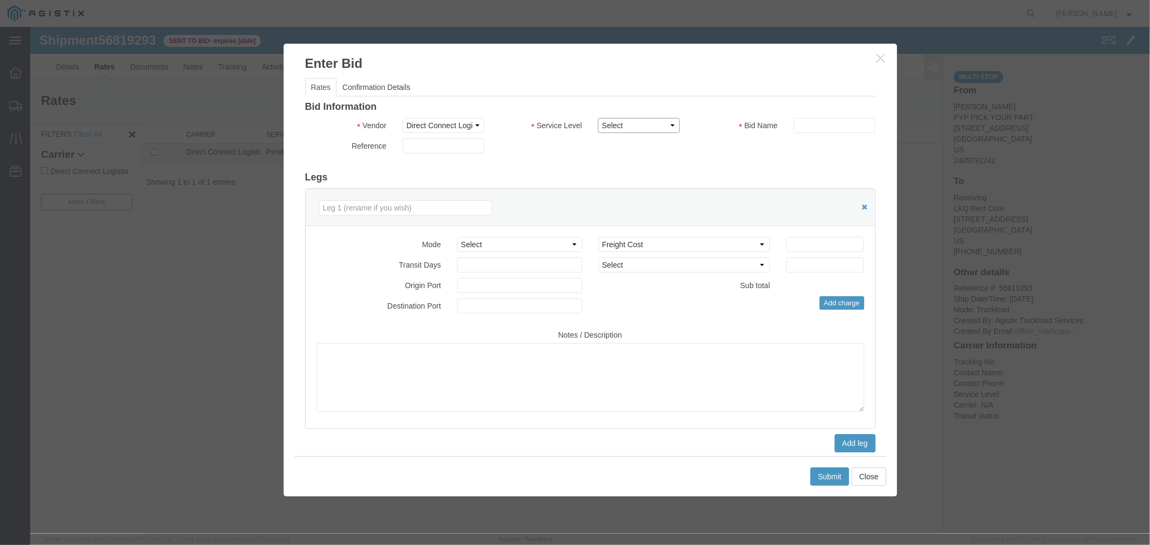
select select "15907"
click at [597, 117] on select "Select 3 - 5 Day Rail TL Standard 3- 5 Day" at bounding box center [637, 124] width 81 height 15
click at [841, 129] on input "text" at bounding box center [833, 124] width 81 height 15
type input "DCL"
click at [804, 243] on input "number" at bounding box center [824, 244] width 78 height 15
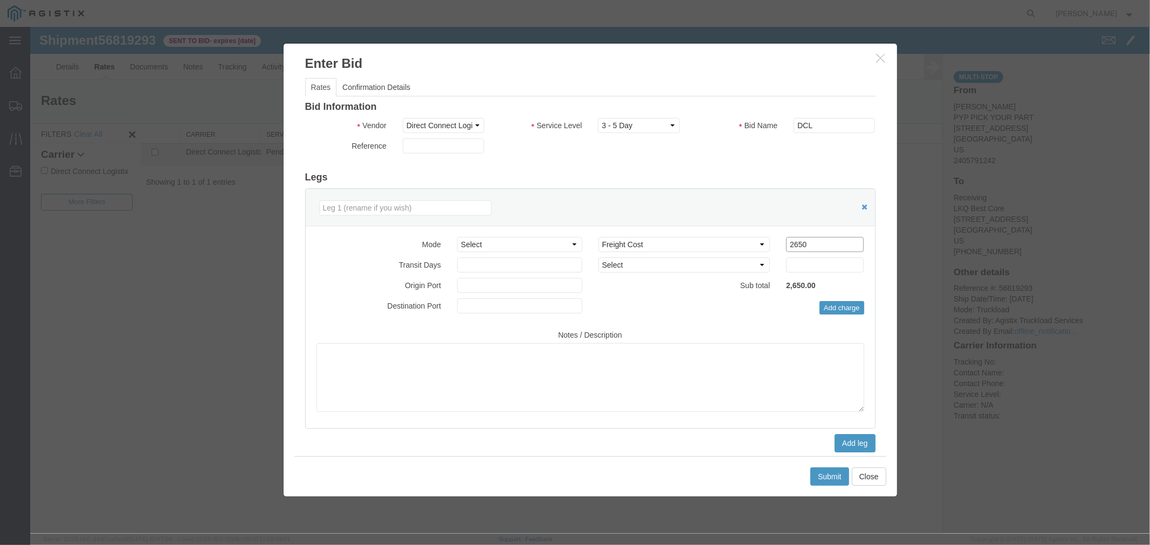
click at [808, 240] on input "2650" at bounding box center [824, 244] width 78 height 15
click at [806, 252] on div "Select 2 Day Service 3 Axle Winch Truck 3 to 5 Day Service 96L Domestic Flat Ra…" at bounding box center [731, 276] width 282 height 78
click at [805, 244] on input "2600" at bounding box center [824, 244] width 78 height 15
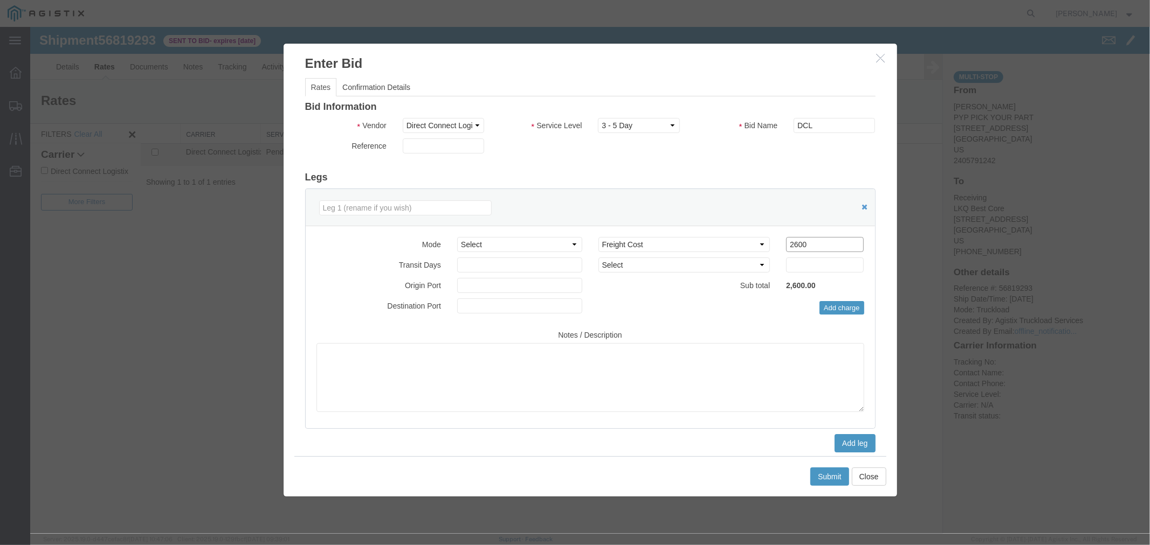
click at [805, 244] on input "2600" at bounding box center [824, 244] width 78 height 15
type input "2550"
click at [829, 480] on button "Submit" at bounding box center [828, 476] width 39 height 18
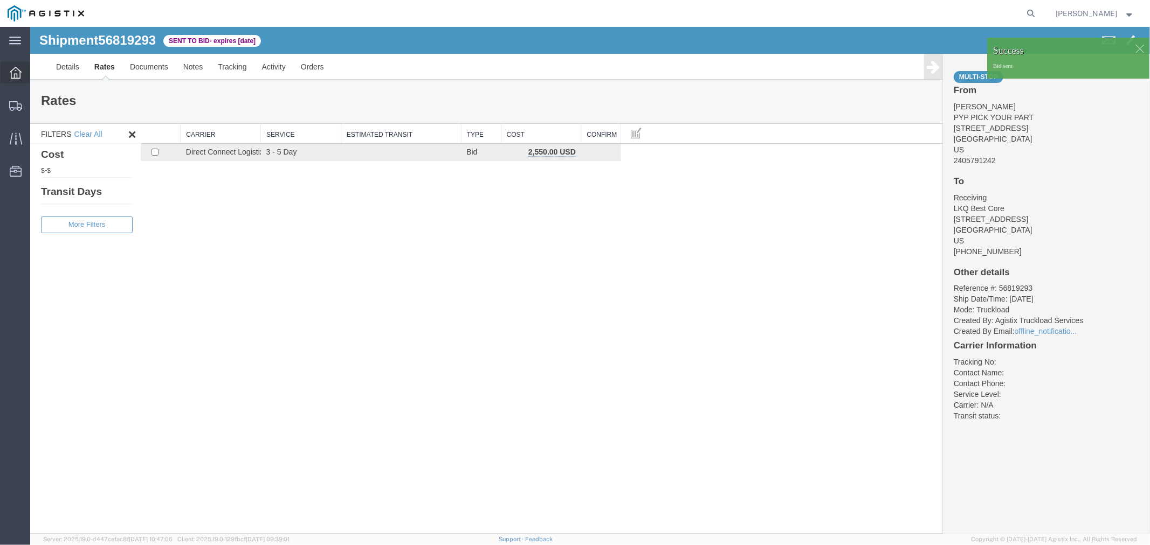
click at [2, 71] on div at bounding box center [16, 73] width 30 height 22
